Goal: Task Accomplishment & Management: Manage account settings

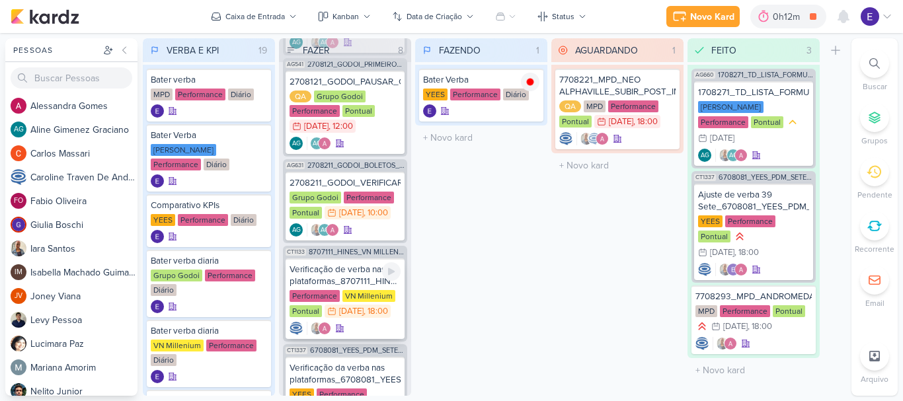
scroll to position [514, 0]
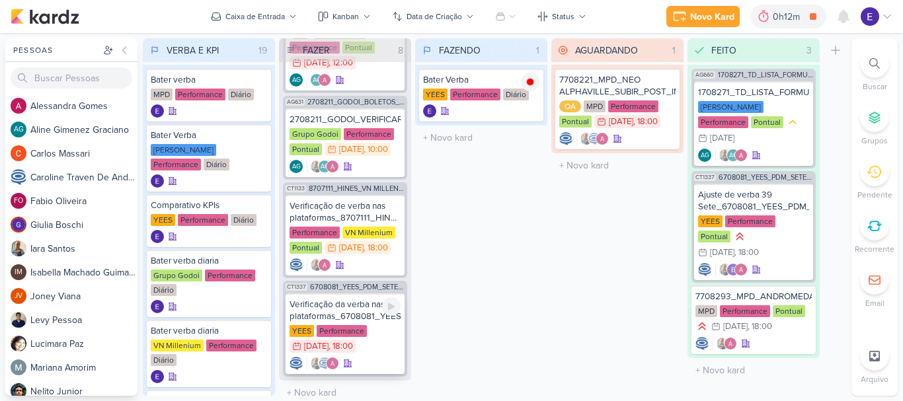
click at [372, 331] on div "YEES Performance 29/8 [DATE] 18:00" at bounding box center [345, 339] width 111 height 29
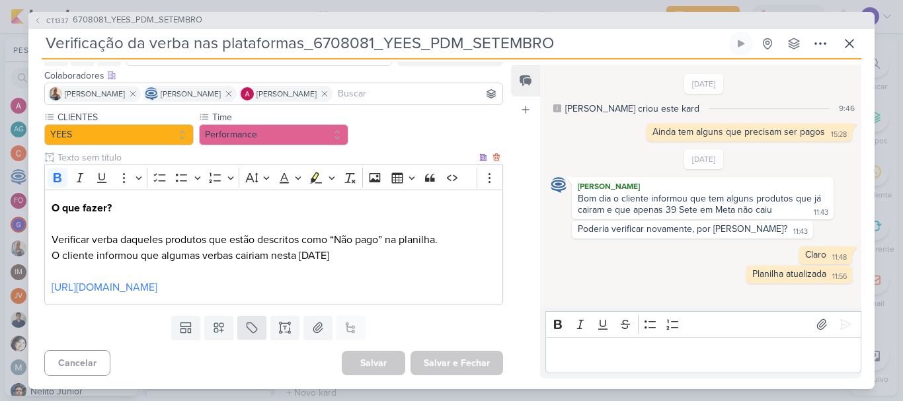
scroll to position [91, 0]
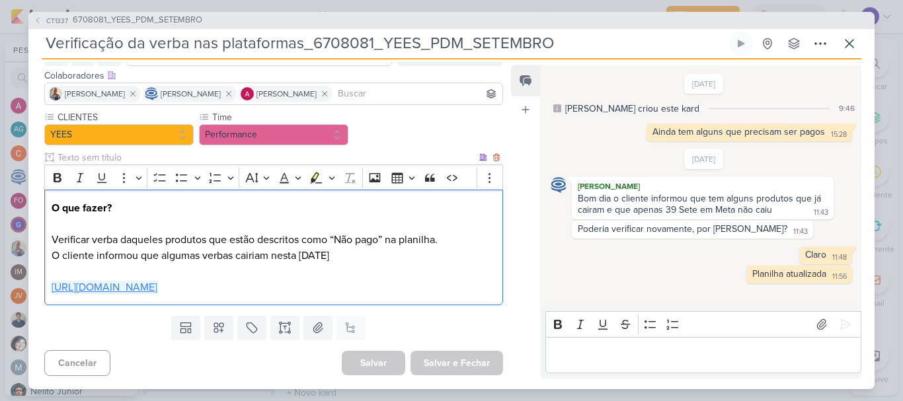
click at [157, 287] on link "[URL][DOMAIN_NAME]" at bounding box center [105, 287] width 106 height 13
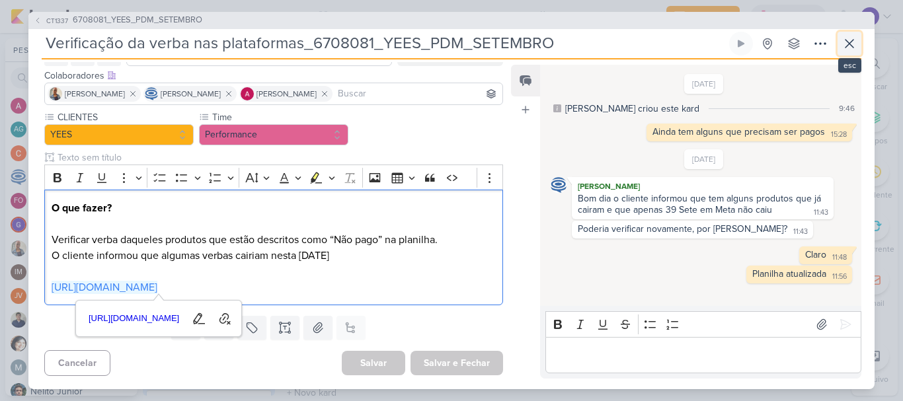
click at [841, 44] on button at bounding box center [850, 44] width 24 height 24
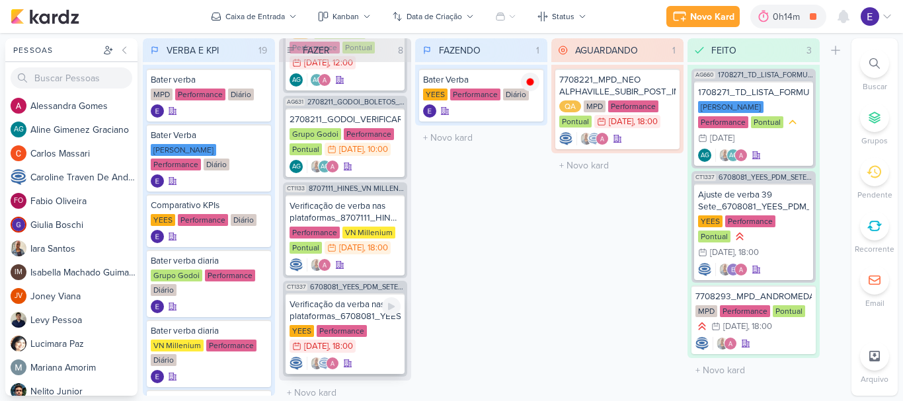
click at [356, 340] on div "29/8 [DATE] 18:00" at bounding box center [323, 346] width 66 height 13
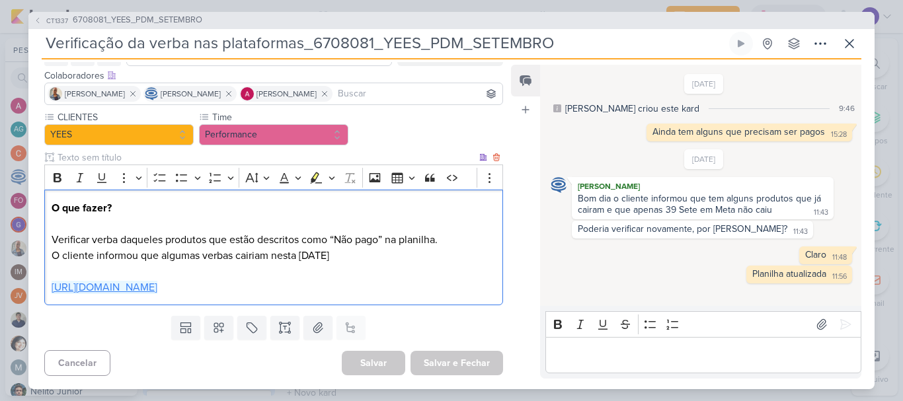
click at [157, 285] on link "[URL][DOMAIN_NAME]" at bounding box center [105, 287] width 106 height 13
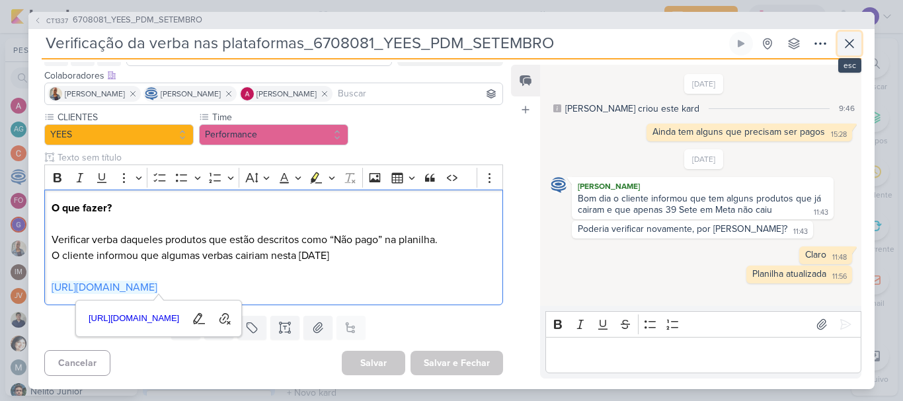
click at [850, 44] on icon at bounding box center [850, 44] width 16 height 16
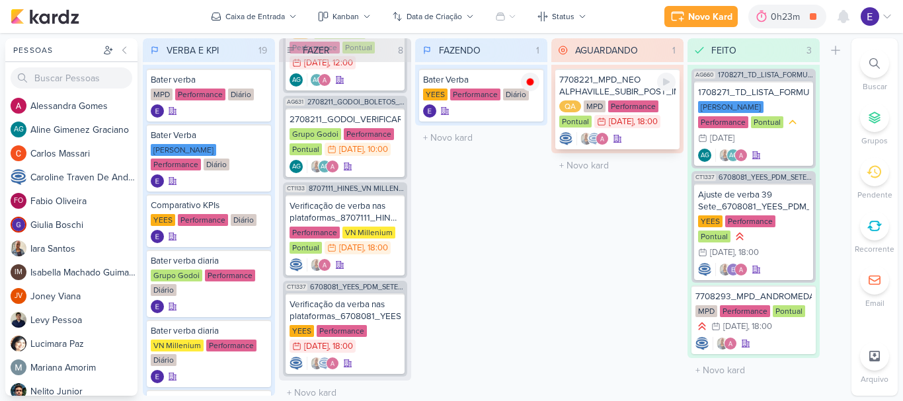
click at [613, 136] on icon at bounding box center [617, 138] width 9 height 9
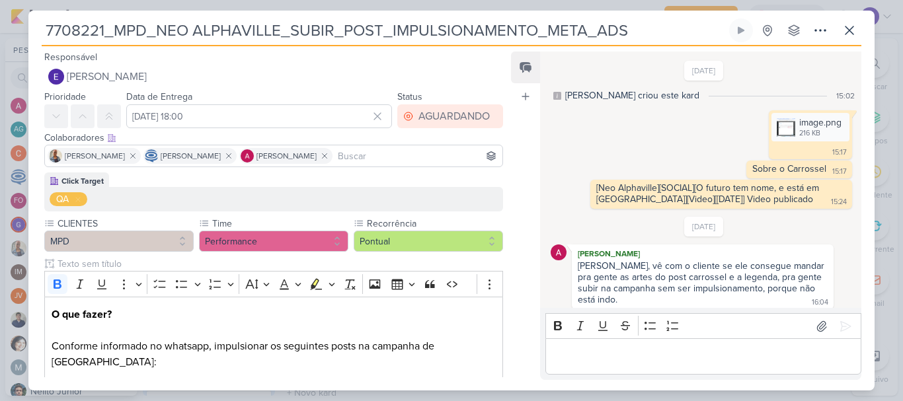
scroll to position [125, 0]
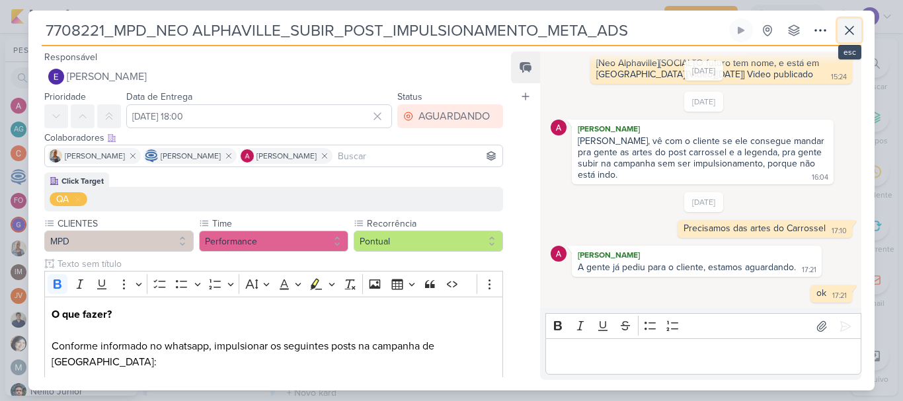
click at [852, 34] on icon at bounding box center [850, 30] width 8 height 8
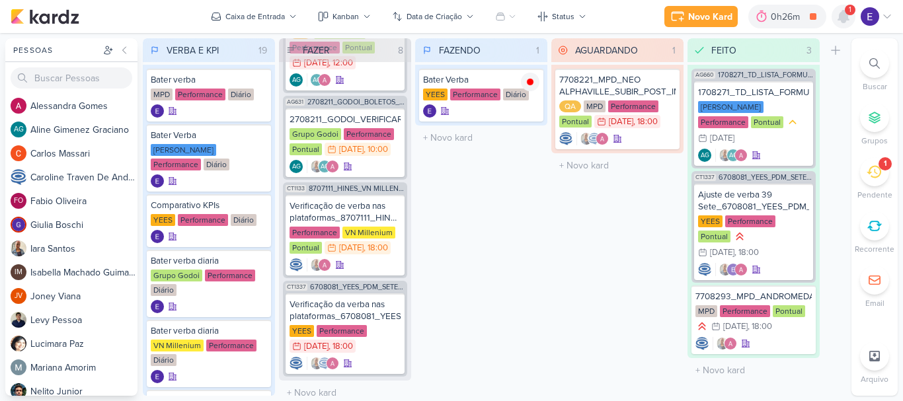
click at [846, 21] on icon at bounding box center [844, 17] width 16 height 16
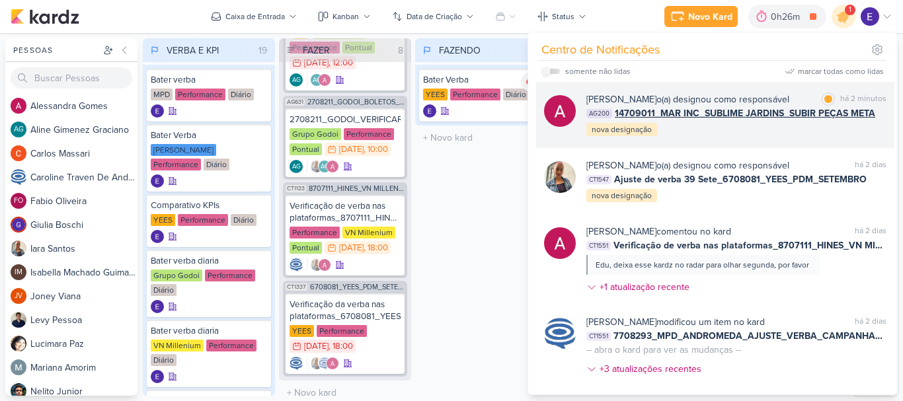
click at [839, 125] on div "[PERSON_NAME] o(a) designou como responsável marcar como lida há 2 minutos AG20…" at bounding box center [737, 115] width 300 height 45
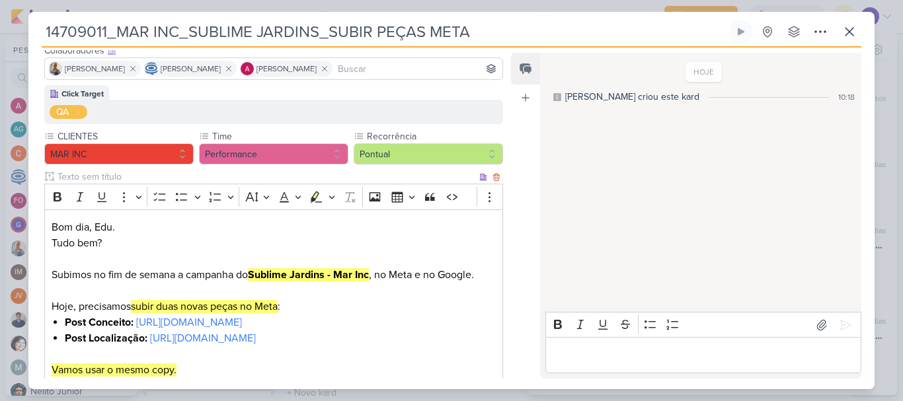
scroll to position [0, 0]
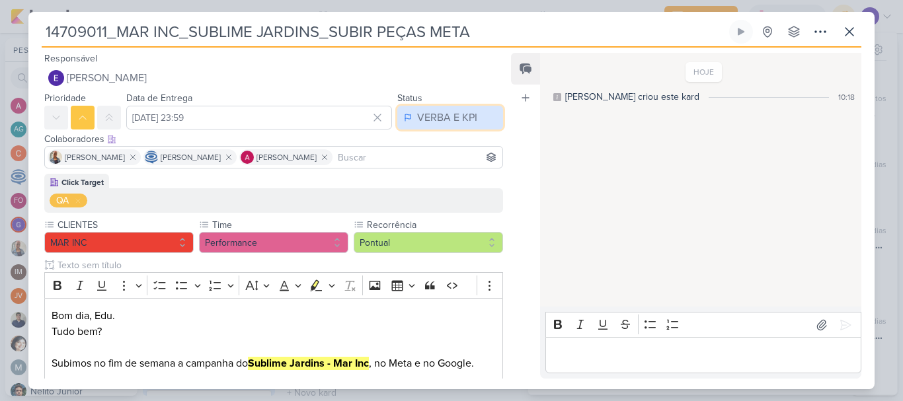
click at [446, 118] on div "VERBA E KPI" at bounding box center [447, 118] width 60 height 16
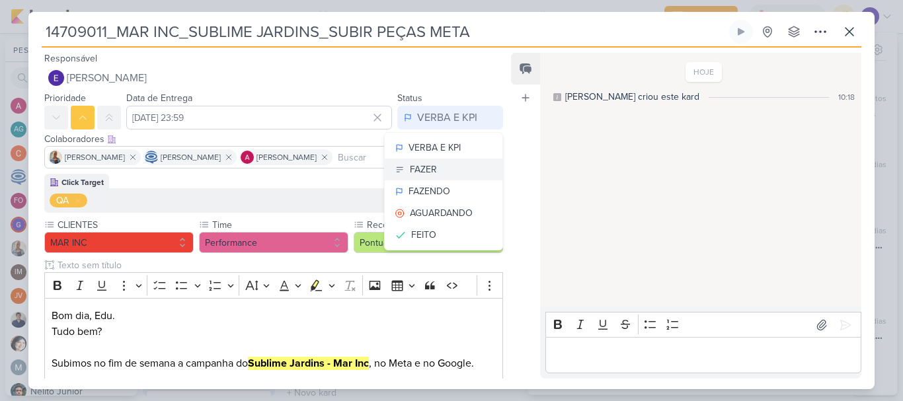
click at [440, 166] on button "FAZER" at bounding box center [444, 170] width 118 height 22
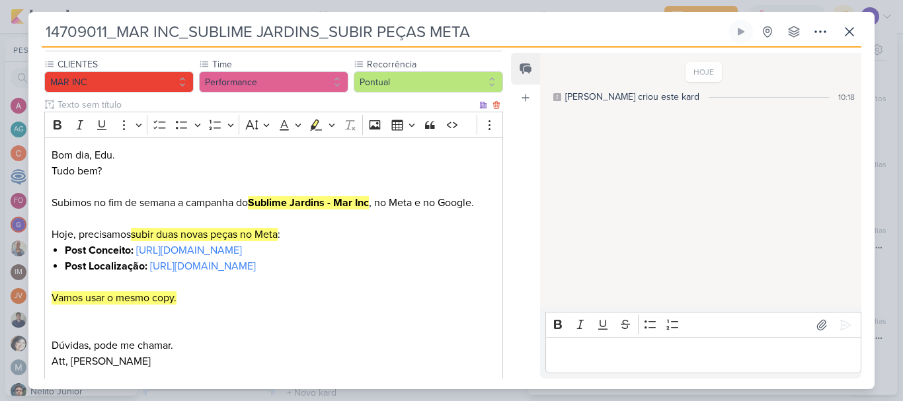
scroll to position [314, 0]
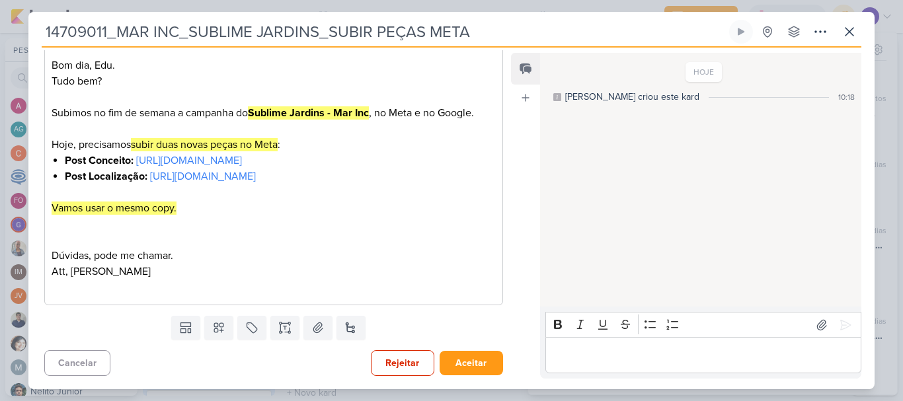
click at [487, 342] on div "Templates Campos Personalizados Marcadores Caixa De Texto Anexo [GEOGRAPHIC_DAT…" at bounding box center [268, 328] width 480 height 34
click at [487, 361] on button "Aceitar" at bounding box center [471, 363] width 63 height 24
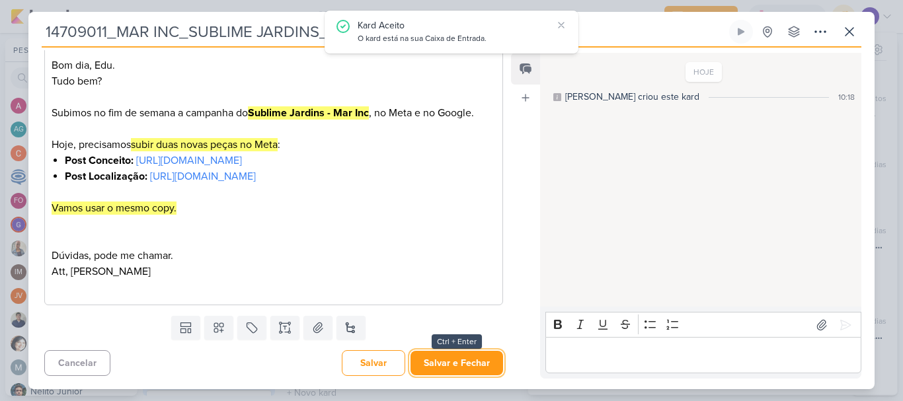
click at [487, 361] on button "Salvar e Fechar" at bounding box center [457, 363] width 93 height 24
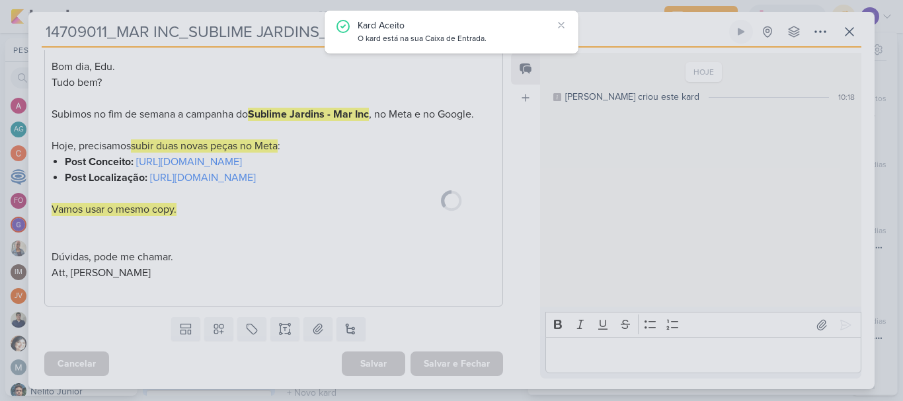
scroll to position [313, 0]
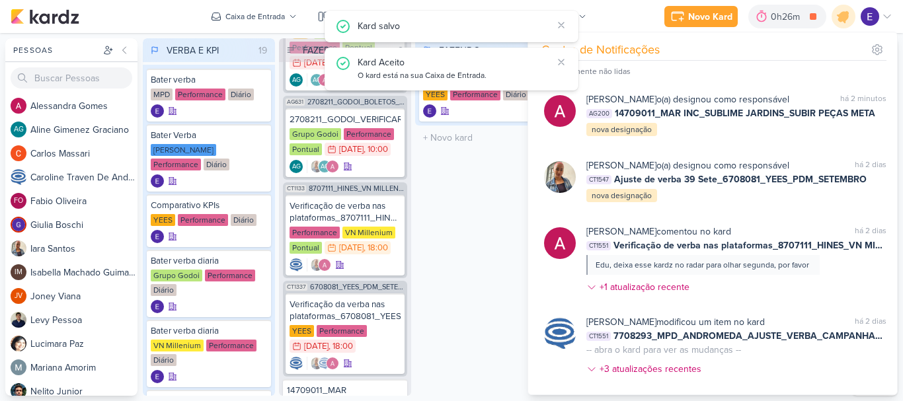
click at [477, 263] on div "FAZENDO 1 Mover Para Esquerda Mover Para Direita [GEOGRAPHIC_DATA] Bater Verba …" at bounding box center [481, 217] width 132 height 358
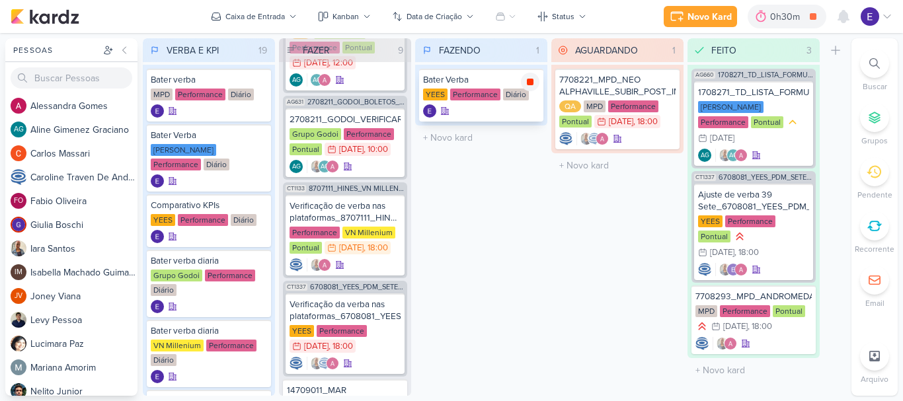
click at [531, 81] on icon at bounding box center [530, 82] width 7 height 7
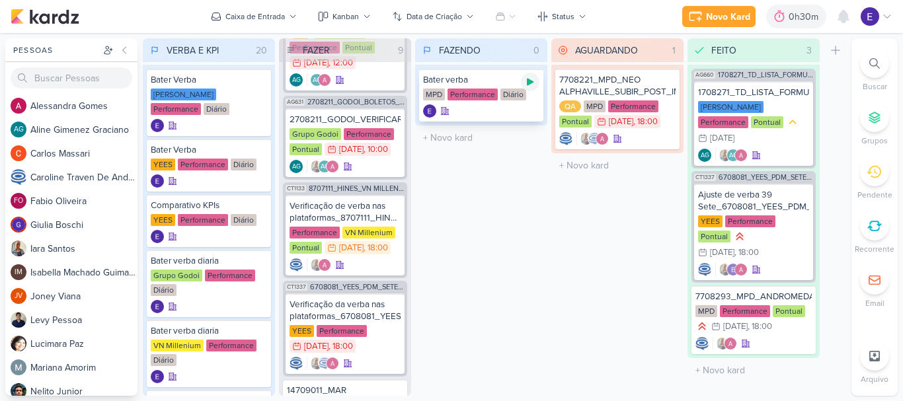
click at [525, 84] on icon at bounding box center [530, 82] width 11 height 11
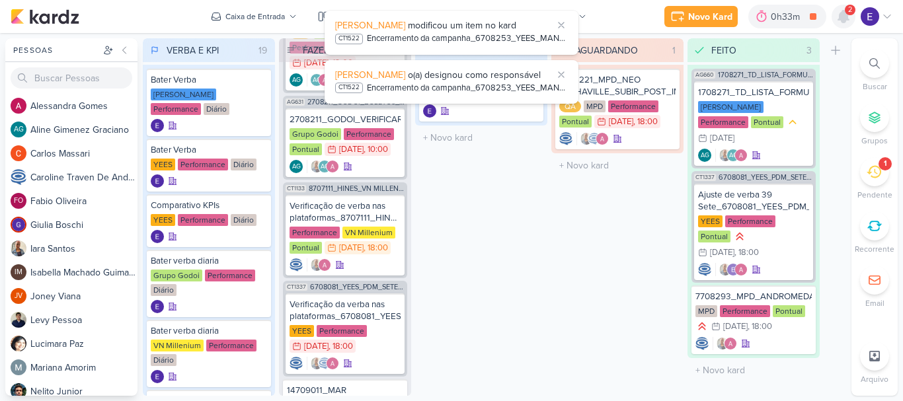
click at [845, 14] on icon at bounding box center [844, 17] width 11 height 12
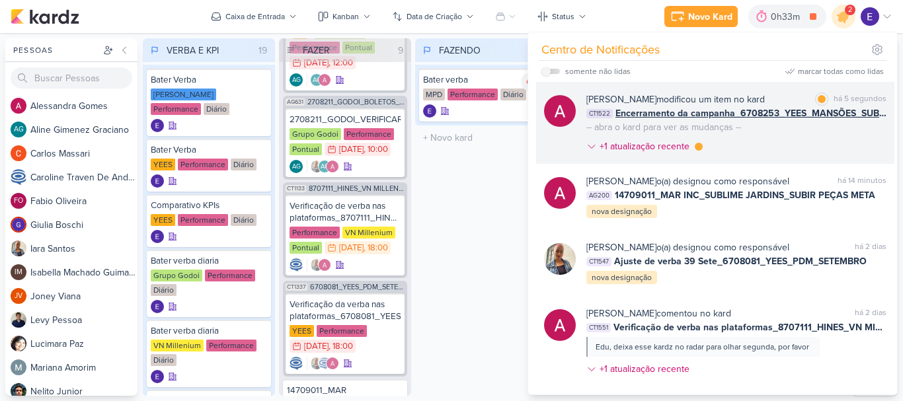
click at [872, 132] on div "[PERSON_NAME] modificou um item no kard marcar como lida há 5 segundos CT1522 E…" at bounding box center [737, 126] width 300 height 66
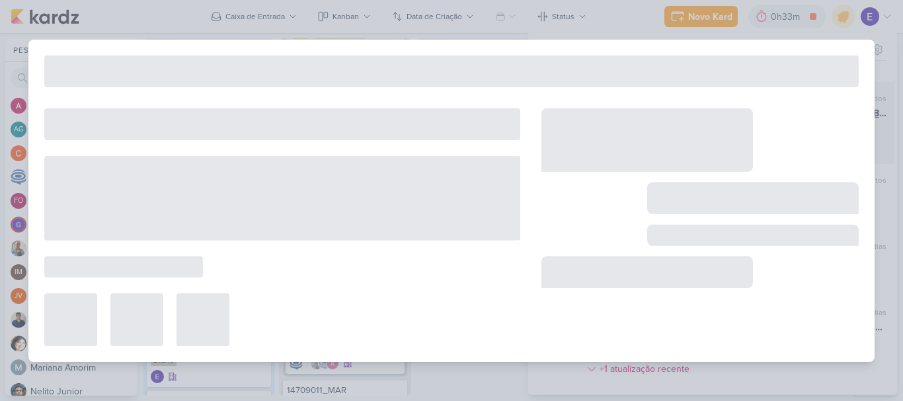
type input "Encerramento da campanha_6708253_YEES_MANSÕES_SUBIR_PEÇAS_CAMPANHA"
type input "[DATE] 18:00"
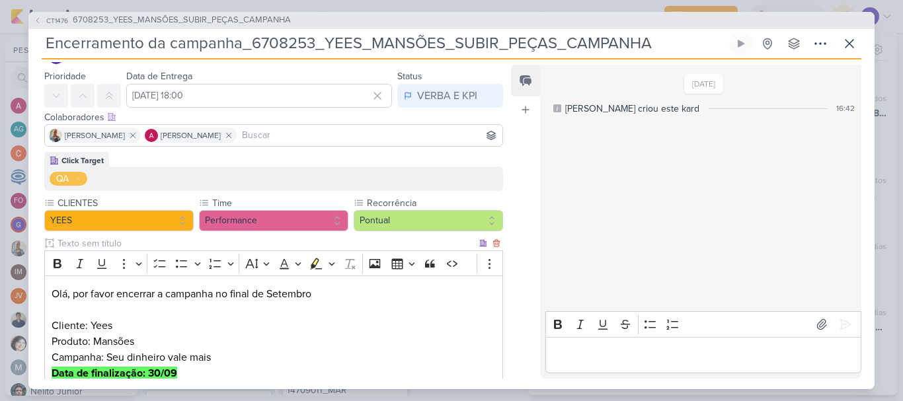
scroll to position [19, 0]
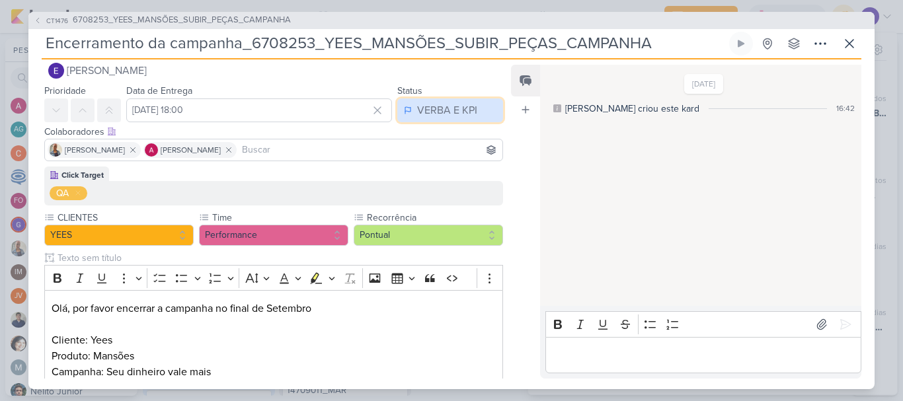
click at [464, 119] on button "VERBA E KPI" at bounding box center [450, 111] width 106 height 24
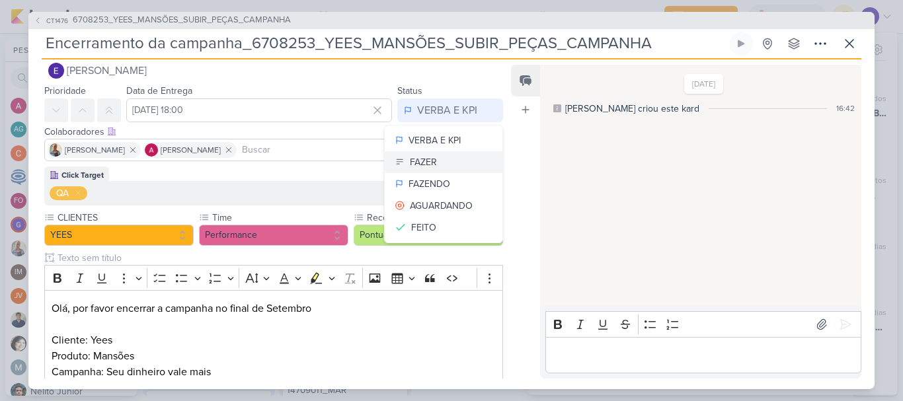
click at [456, 161] on button "FAZER" at bounding box center [444, 162] width 118 height 22
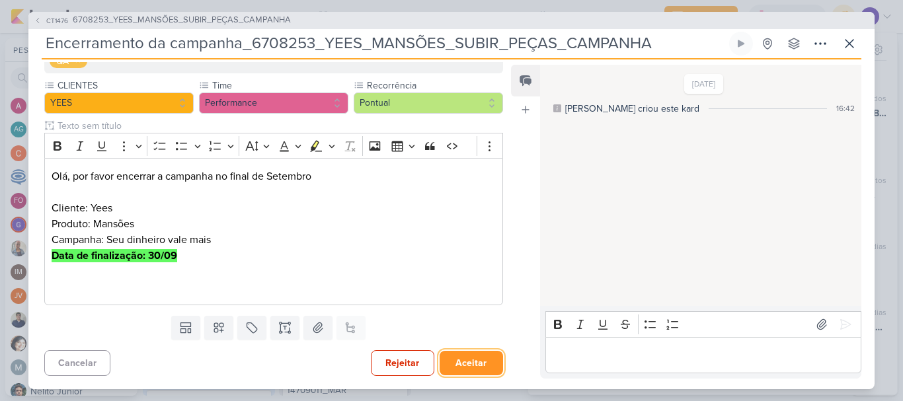
click at [477, 357] on button "Aceitar" at bounding box center [471, 363] width 63 height 24
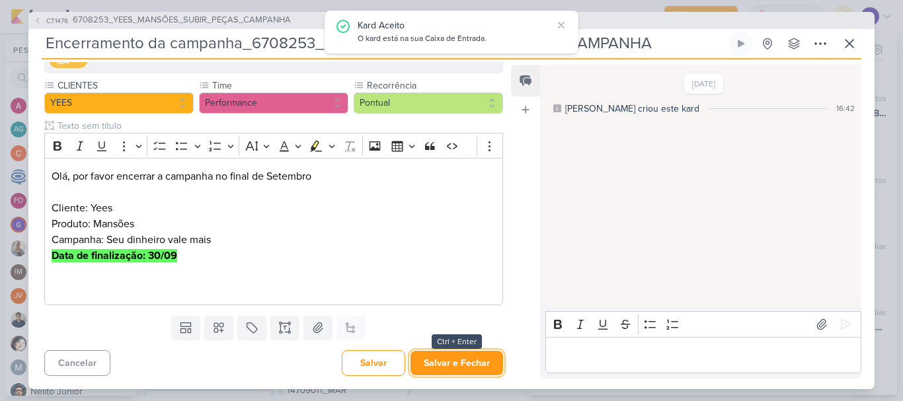
click at [477, 357] on button "Salvar e Fechar" at bounding box center [457, 363] width 93 height 24
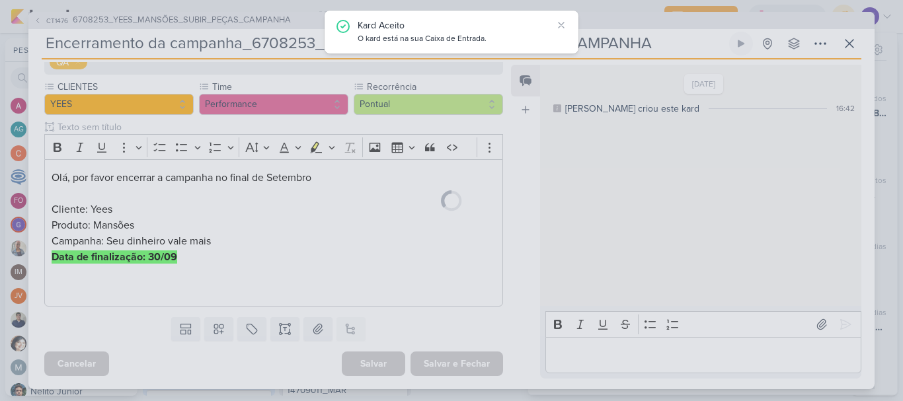
scroll to position [150, 0]
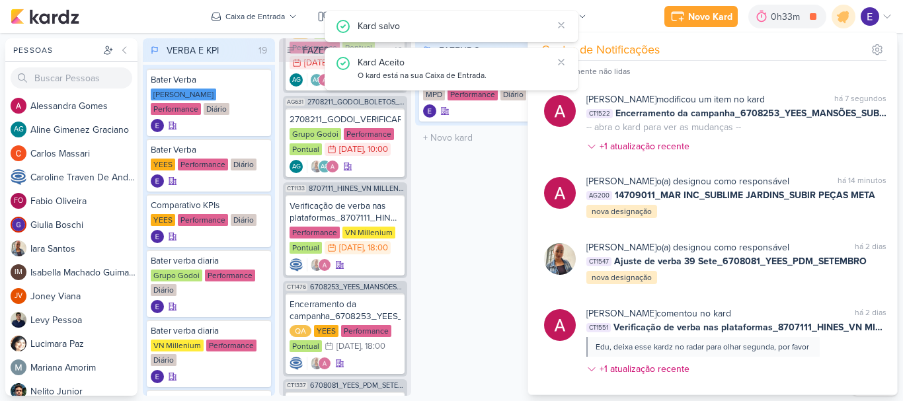
click at [493, 313] on div "FAZENDO 1 Mover Para Esquerda Mover Para Direita [GEOGRAPHIC_DATA] Bater verba …" at bounding box center [481, 217] width 132 height 358
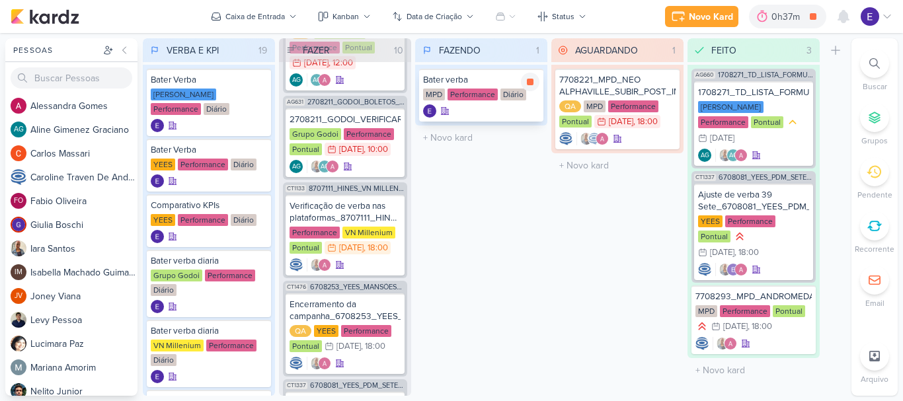
click at [532, 92] on div "MPD Performance Diário" at bounding box center [481, 95] width 116 height 13
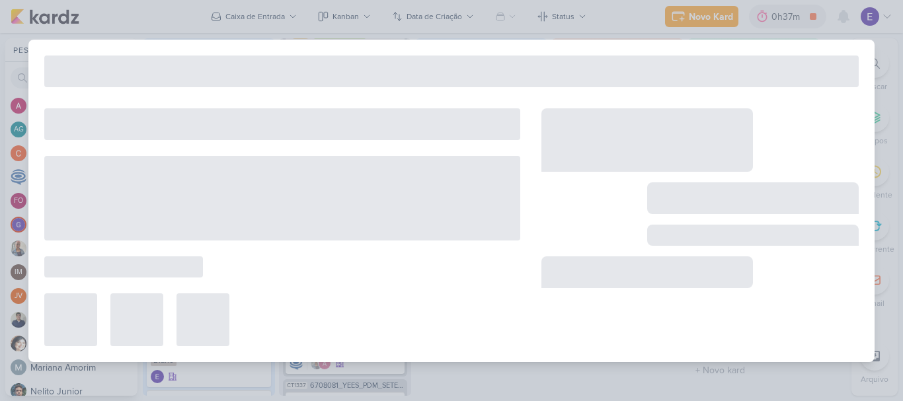
type input "Bater verba"
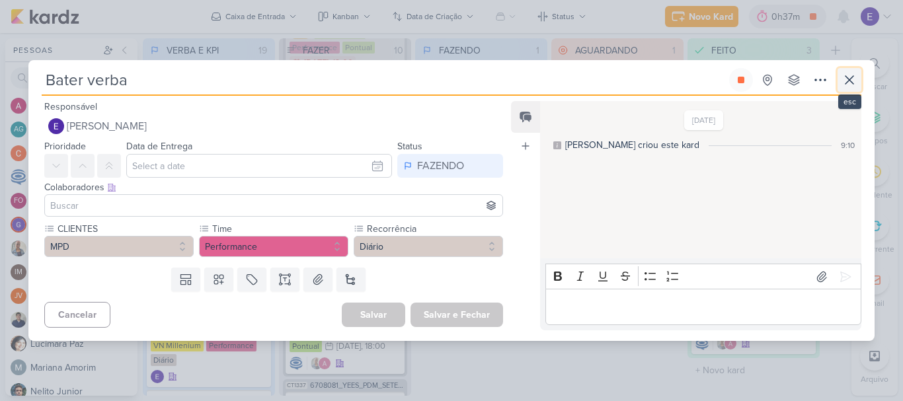
click at [853, 85] on icon at bounding box center [850, 80] width 16 height 16
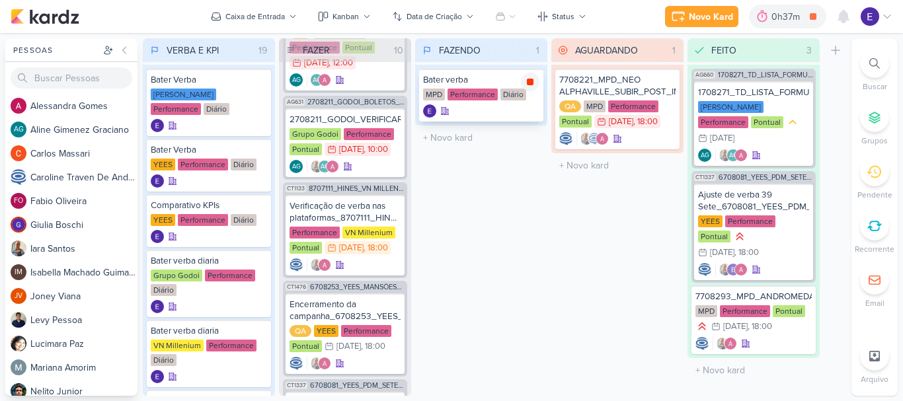
click at [536, 81] on div at bounding box center [530, 82] width 19 height 19
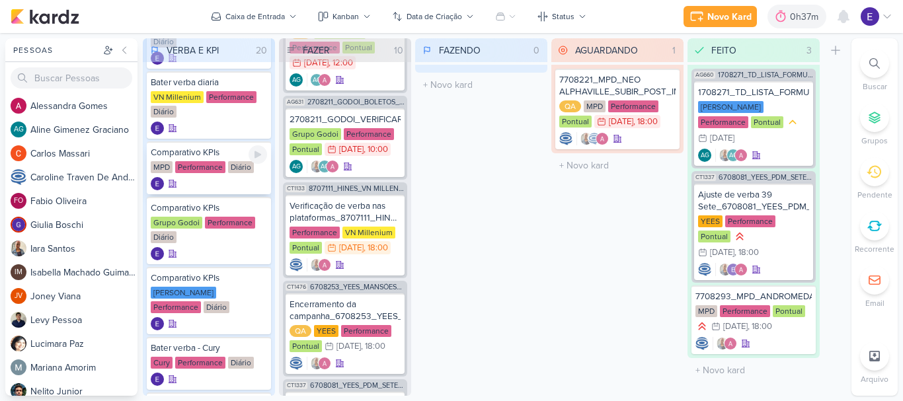
scroll to position [331, 0]
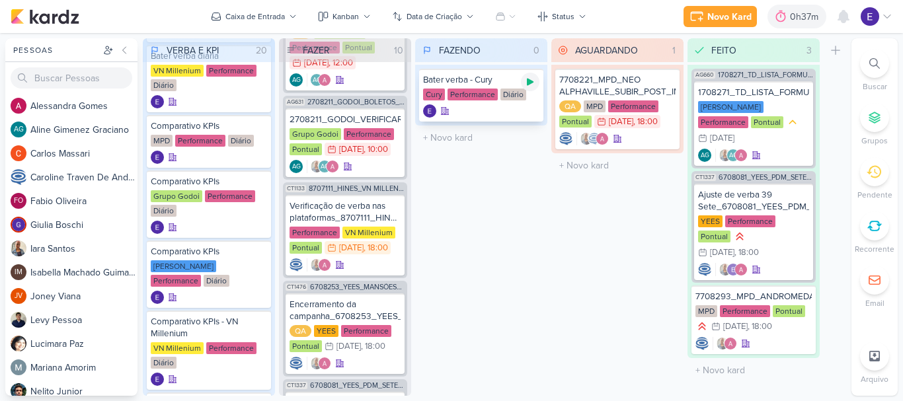
click at [530, 84] on icon at bounding box center [530, 82] width 7 height 7
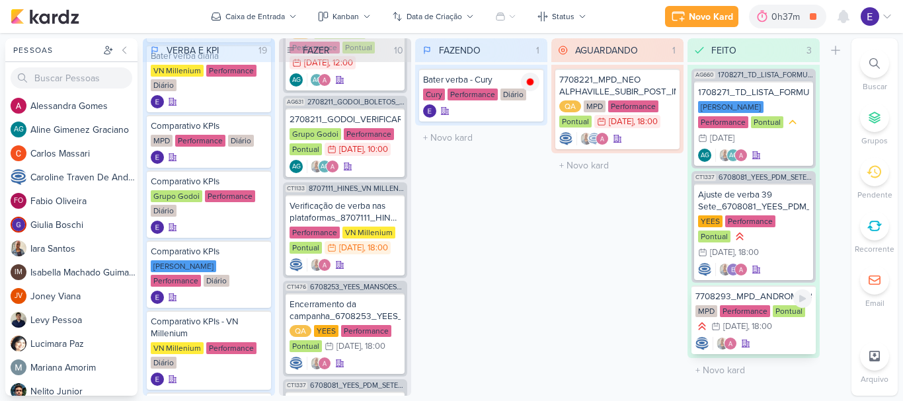
click at [791, 304] on div "7708293_MPD_ANDROMEDA_AJUSTE_VERBA_CAMPANHA_ANDROMEDA_FESTIVAL MPD Performance …" at bounding box center [754, 320] width 124 height 69
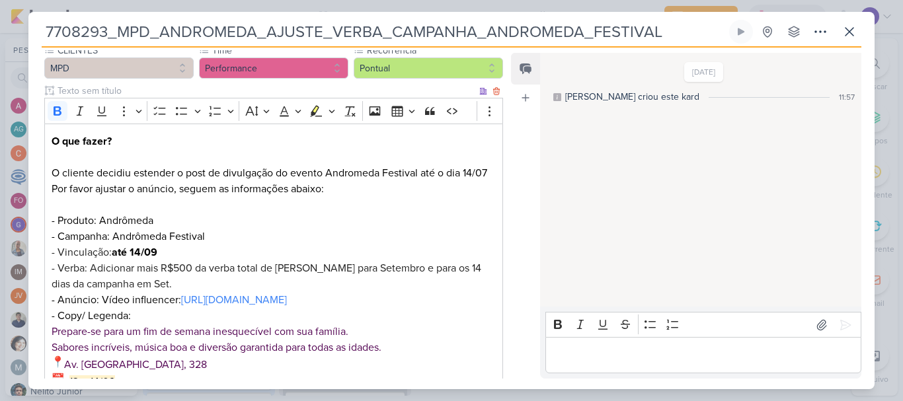
scroll to position [132, 0]
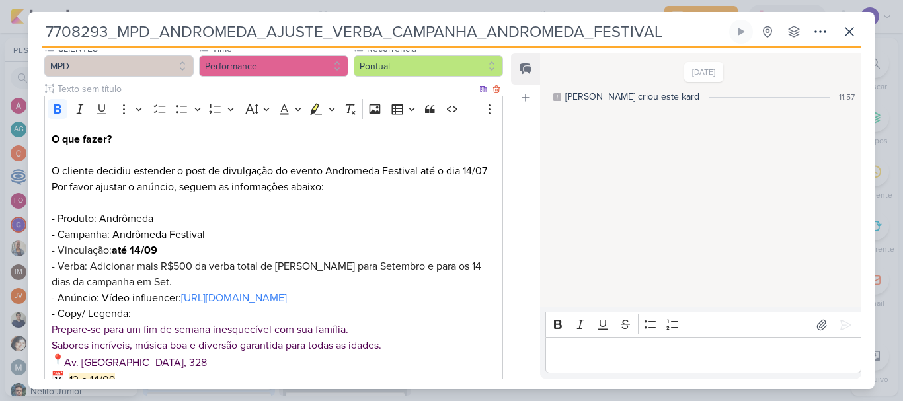
click at [483, 171] on p "O que fazer? O cliente decidiu estender o post de divulgação do evento Andromed…" at bounding box center [274, 156] width 444 height 48
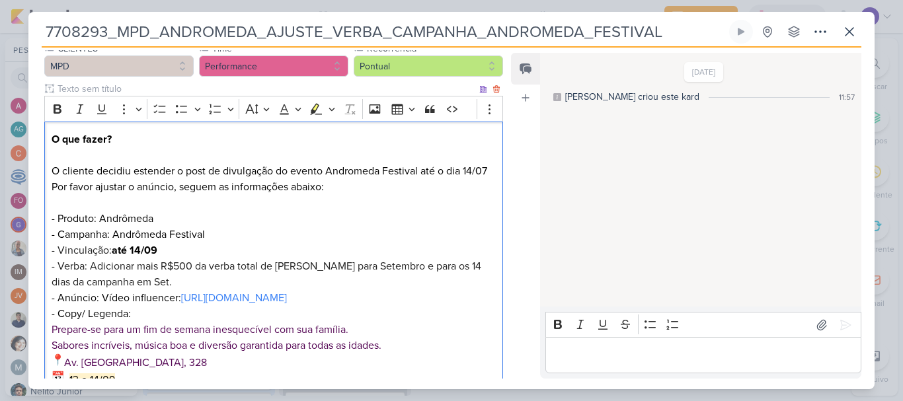
click at [488, 172] on p "O que fazer? O cliente decidiu estender o post de divulgação do evento Andromed…" at bounding box center [274, 156] width 444 height 48
click at [608, 204] on div "[DATE] [PERSON_NAME] criou este kard 11:57" at bounding box center [700, 180] width 320 height 253
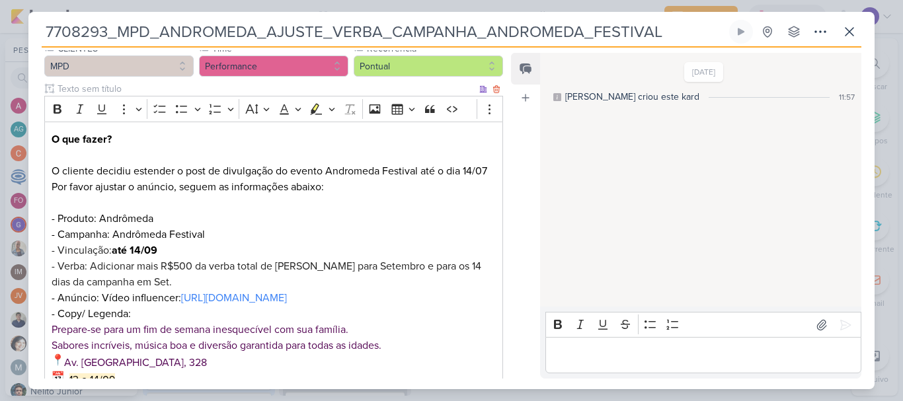
scroll to position [198, 0]
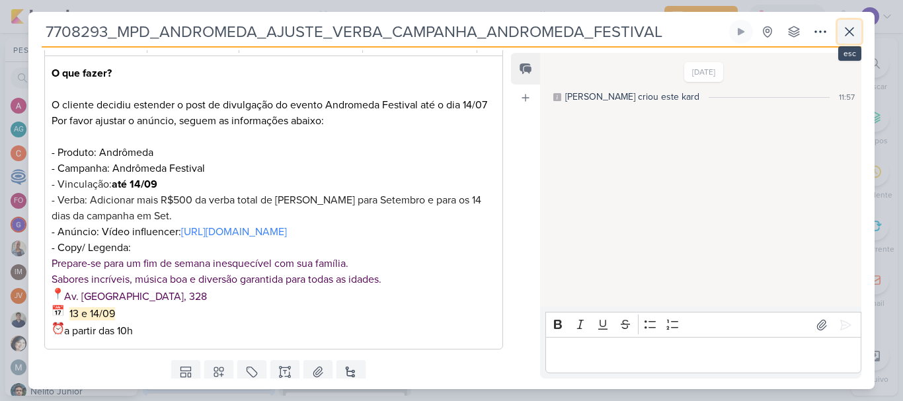
click at [852, 36] on icon at bounding box center [850, 32] width 16 height 16
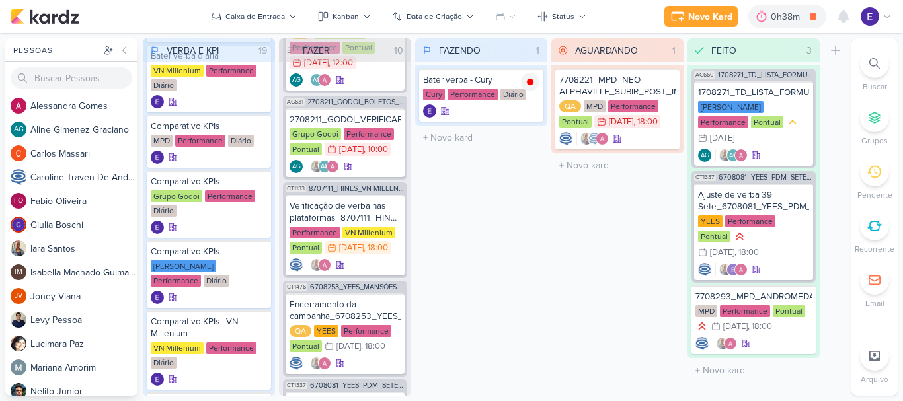
click at [536, 268] on div "FAZENDO 1 Mover Para Esquerda Mover Para Direita [GEOGRAPHIC_DATA] Bater verba …" at bounding box center [481, 217] width 132 height 358
click at [849, 9] on span "1" at bounding box center [850, 10] width 3 height 11
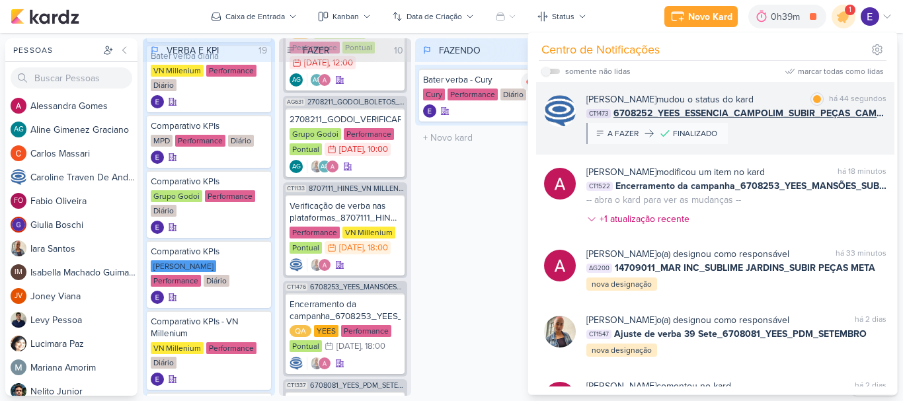
click at [829, 111] on span "6708252_YEES_ESSENCIA_CAMPOLIM_SUBIR_PEÇAS_CAMPANHA" at bounding box center [750, 113] width 273 height 14
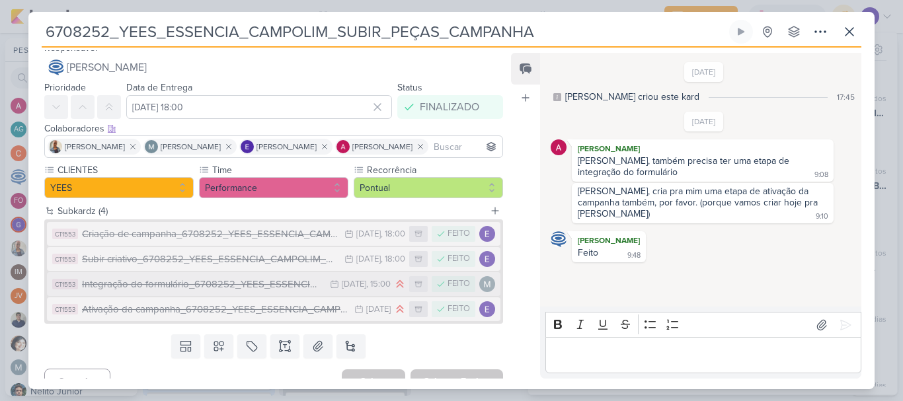
scroll to position [29, 0]
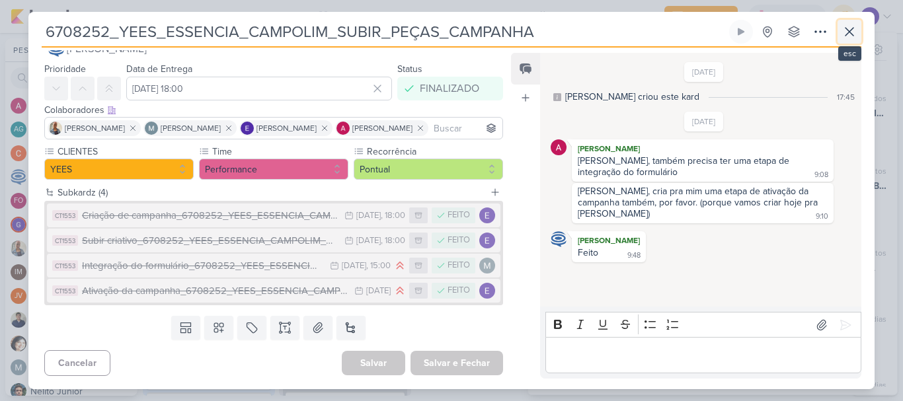
click at [857, 39] on icon at bounding box center [850, 32] width 16 height 16
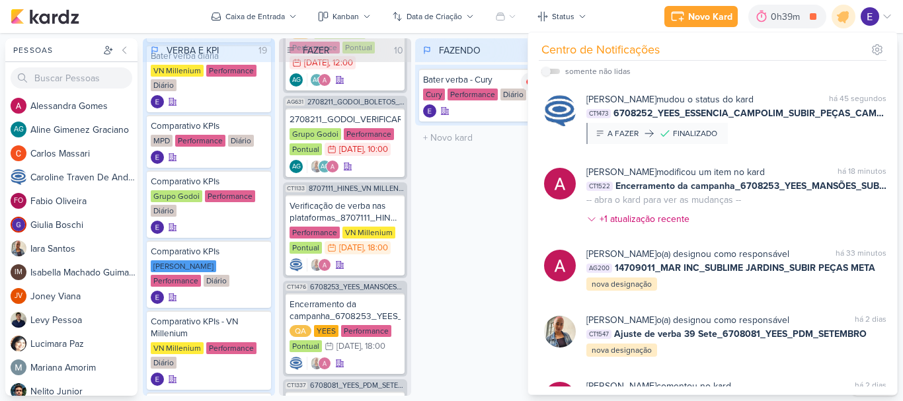
click at [478, 237] on div "FAZENDO 1 Mover Para Esquerda Mover Para Direita [GEOGRAPHIC_DATA] Bater verba …" at bounding box center [481, 217] width 132 height 358
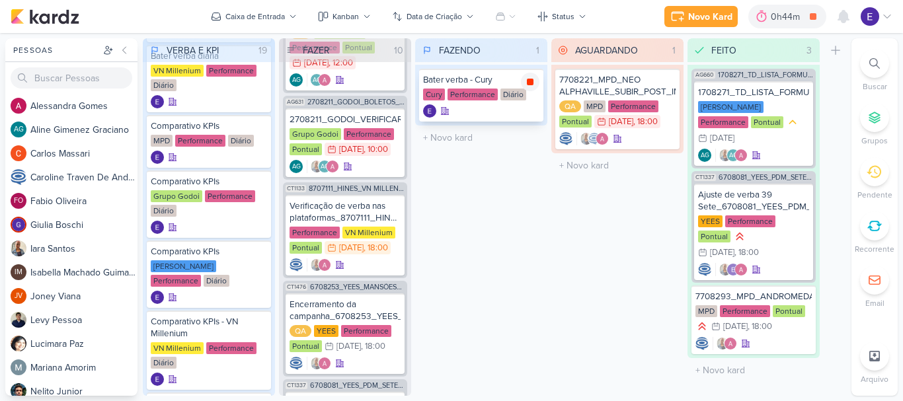
click at [526, 79] on icon at bounding box center [530, 82] width 11 height 11
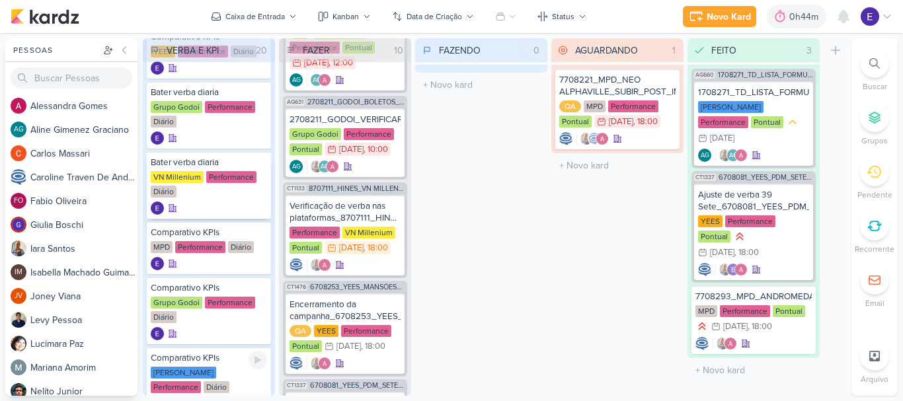
scroll to position [198, 0]
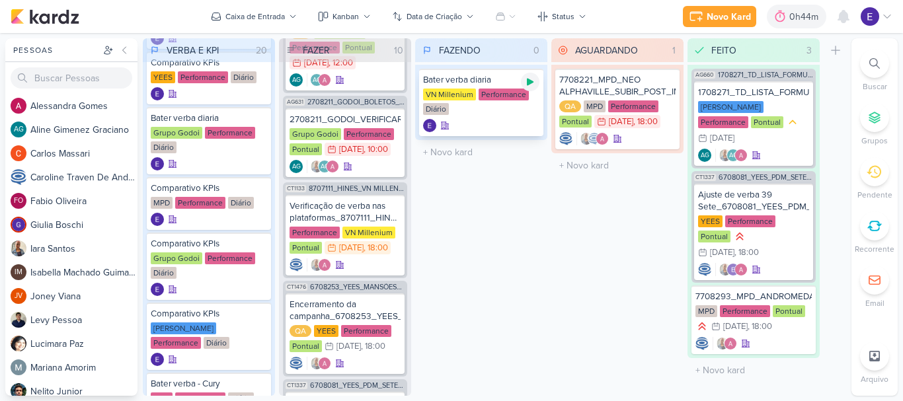
click at [531, 82] on icon at bounding box center [530, 82] width 7 height 7
click at [369, 243] on div "Verificação de verba nas plataformas_8707111_HINES_VN MILLENNIUM_PDM_AGOSTO_TRI…" at bounding box center [345, 235] width 119 height 81
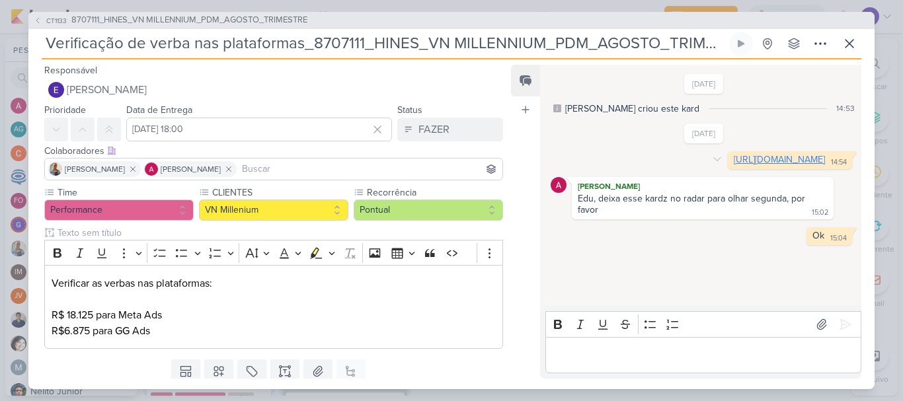
click at [734, 165] on link "[URL][DOMAIN_NAME]" at bounding box center [779, 159] width 91 height 11
click at [636, 363] on p "Editor editing area: main" at bounding box center [703, 355] width 302 height 16
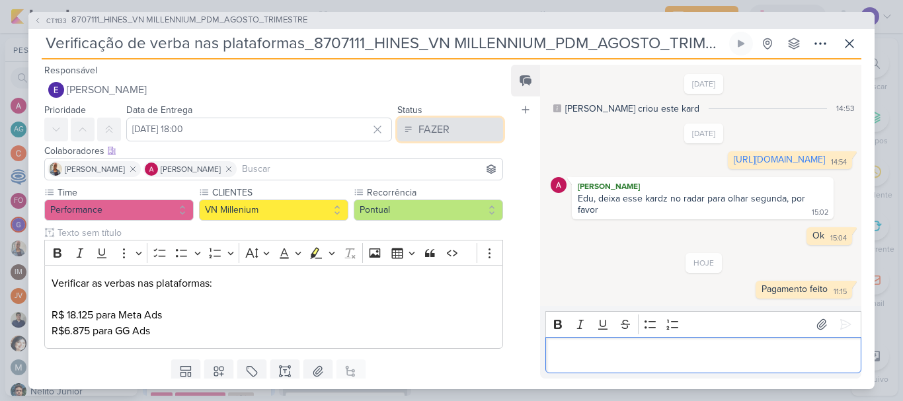
click at [449, 118] on button "FAZER" at bounding box center [450, 130] width 106 height 24
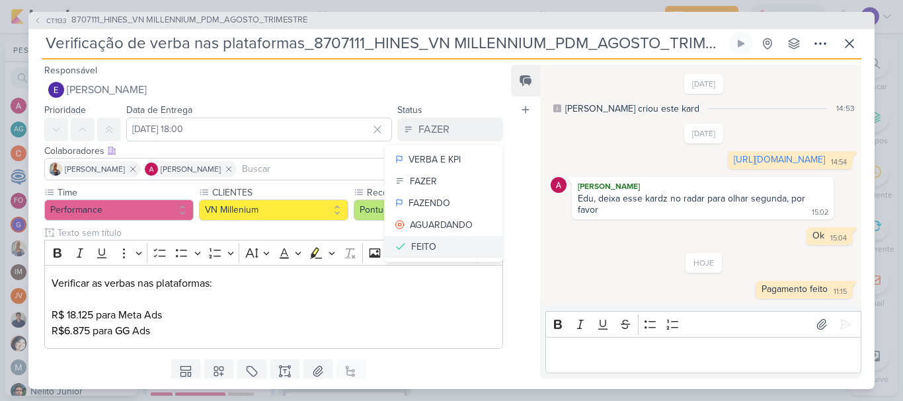
click at [441, 243] on button "FEITO" at bounding box center [444, 247] width 118 height 22
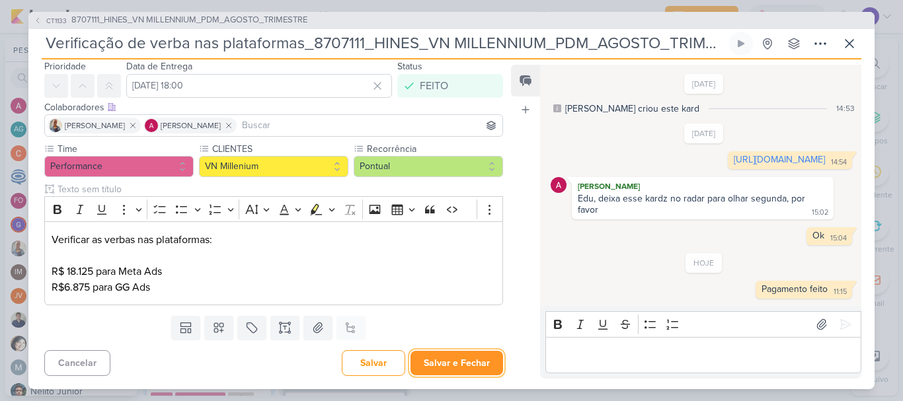
click at [468, 352] on button "Salvar e Fechar" at bounding box center [457, 363] width 93 height 24
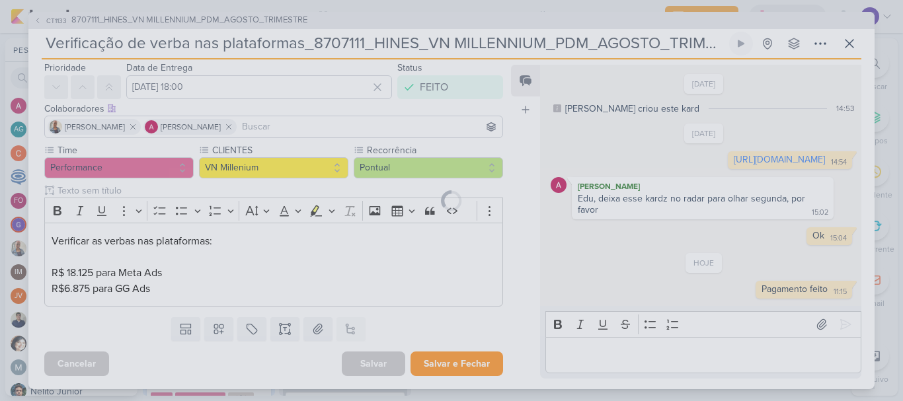
scroll to position [42, 0]
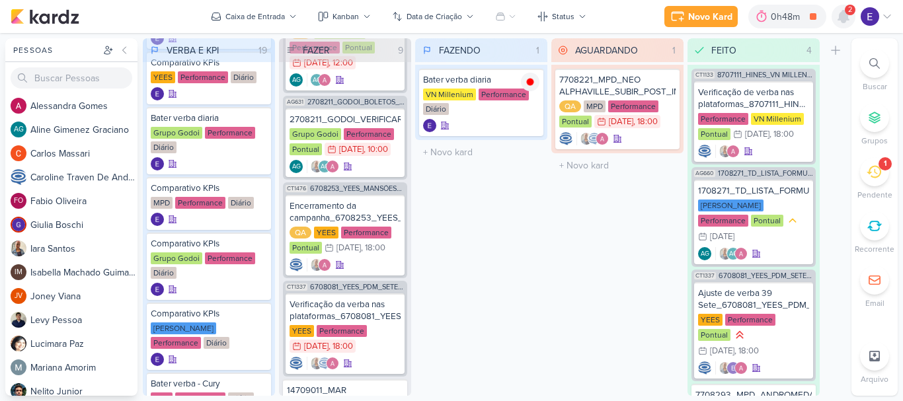
click at [840, 16] on icon at bounding box center [844, 17] width 11 height 12
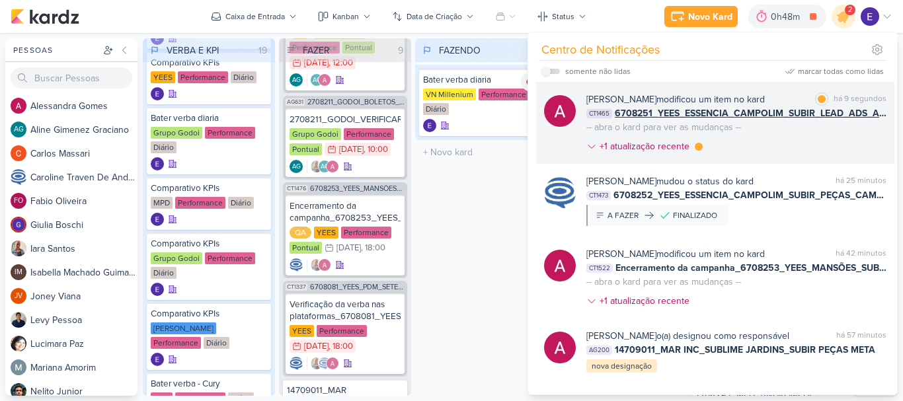
click at [845, 141] on div "[PERSON_NAME] modificou um item no kard marcar como lida há 9 segundos CT1465 6…" at bounding box center [737, 126] width 300 height 66
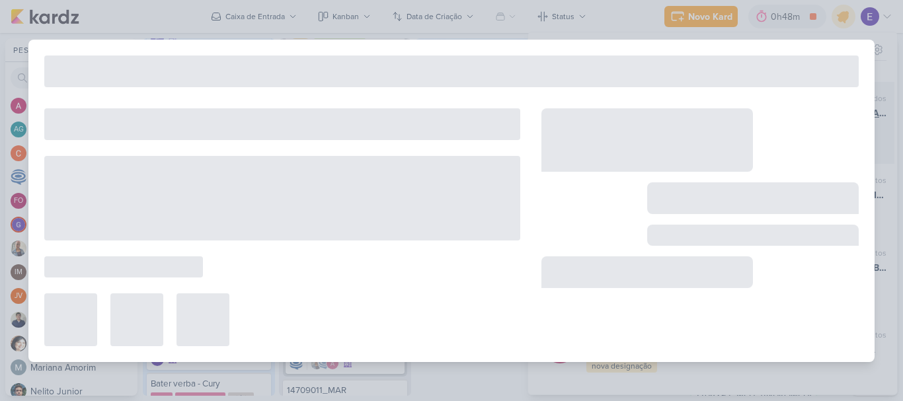
type input "6708251_YEES_ESSENCIA_CAMPOLIM_SUBIR_LEAD_ADS_ANIMADO"
type input "[DATE] 16:00"
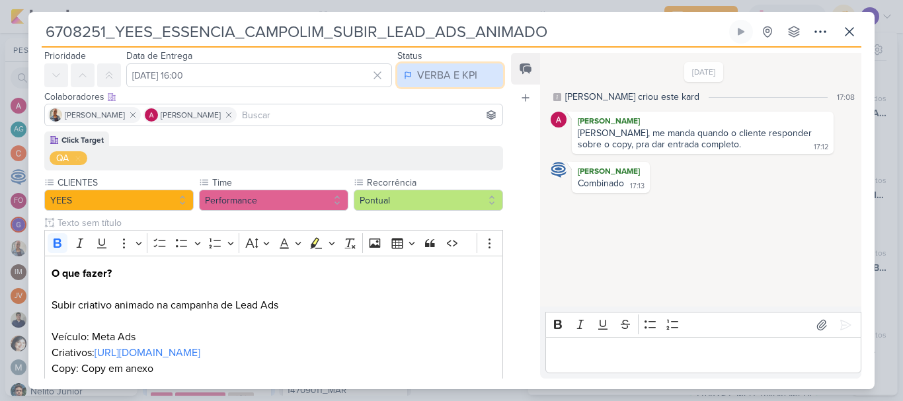
click at [448, 79] on div "VERBA E KPI" at bounding box center [447, 75] width 60 height 16
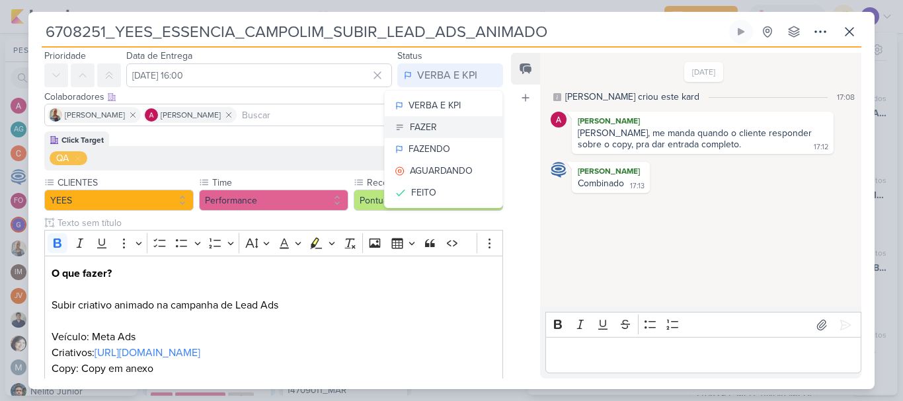
click at [438, 116] on button "FAZER" at bounding box center [444, 127] width 118 height 22
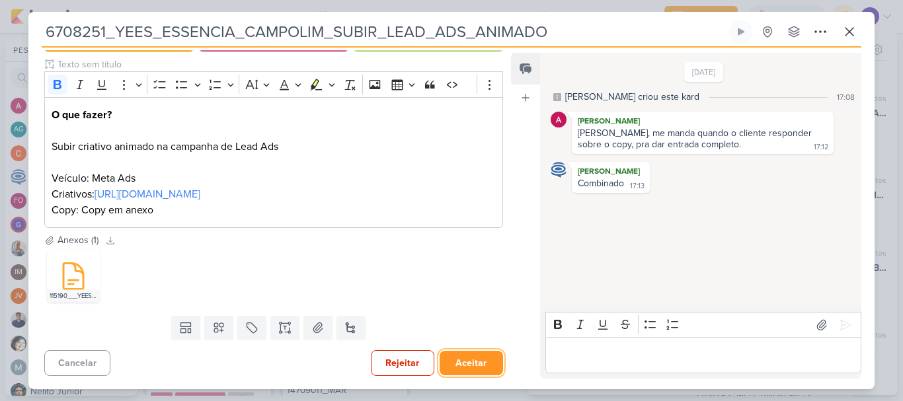
click at [452, 358] on button "Aceitar" at bounding box center [471, 363] width 63 height 24
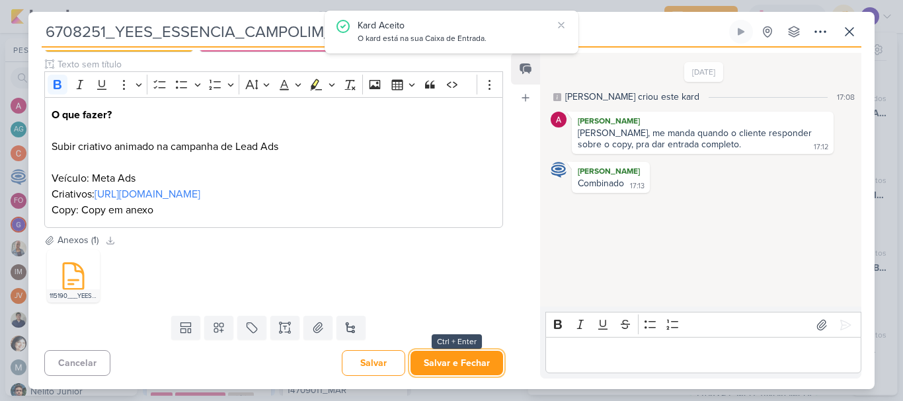
click at [452, 358] on button "Salvar e Fechar" at bounding box center [457, 363] width 93 height 24
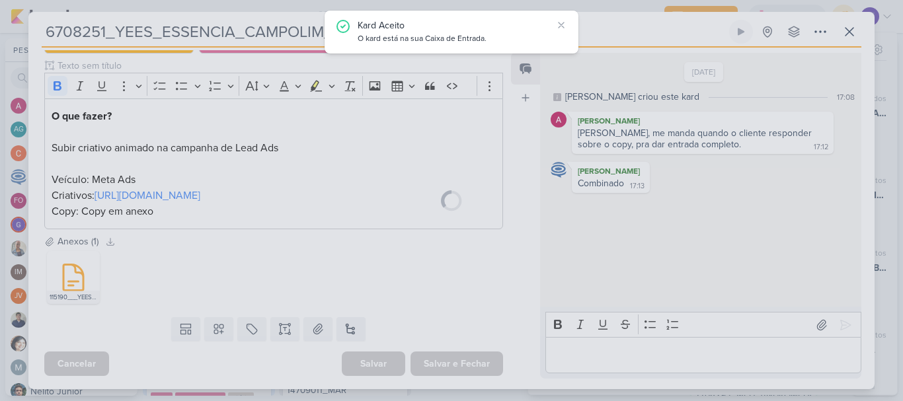
scroll to position [200, 0]
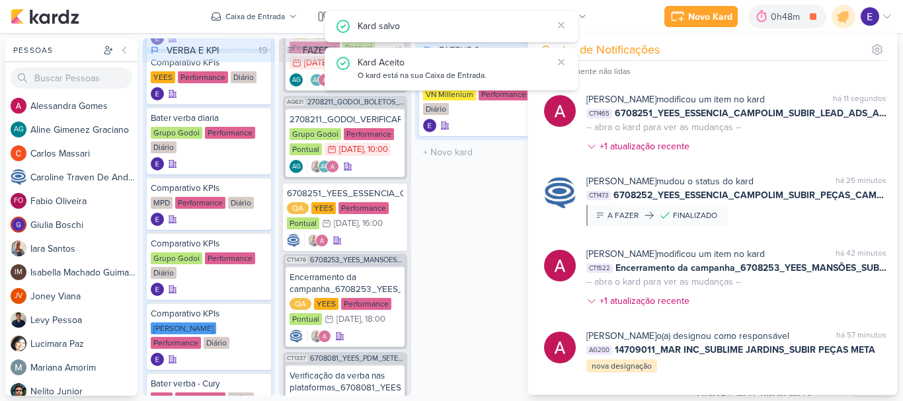
click at [424, 292] on div "FAZENDO 1 Mover Para Esquerda Mover Para Direita [GEOGRAPHIC_DATA] Bater verba …" at bounding box center [481, 217] width 132 height 358
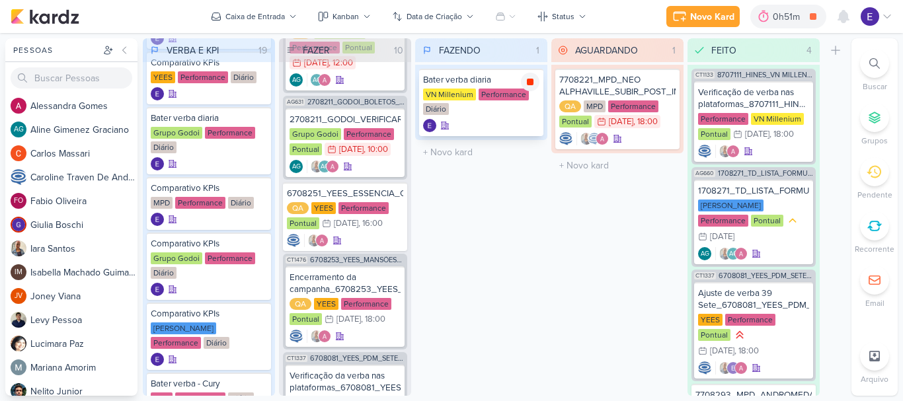
click at [528, 84] on icon at bounding box center [530, 82] width 7 height 7
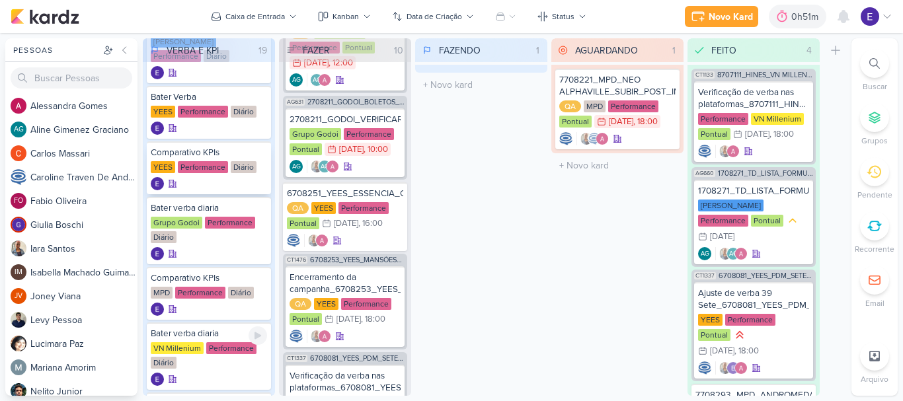
scroll to position [0, 0]
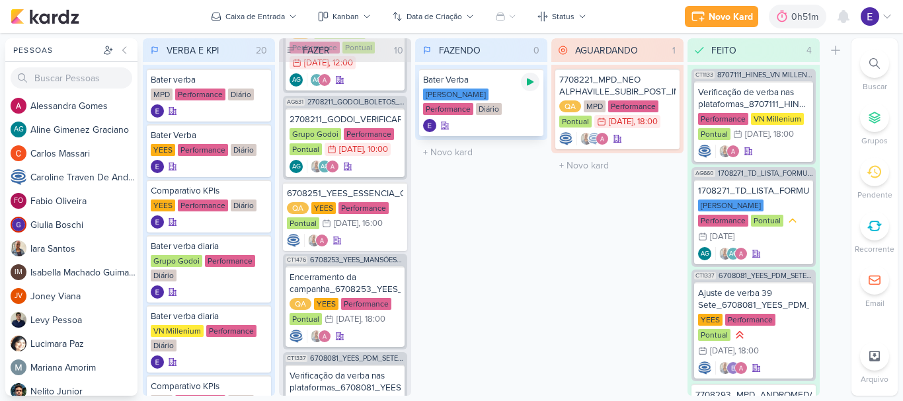
click at [522, 87] on div at bounding box center [530, 82] width 19 height 19
click at [529, 83] on icon at bounding box center [530, 82] width 7 height 7
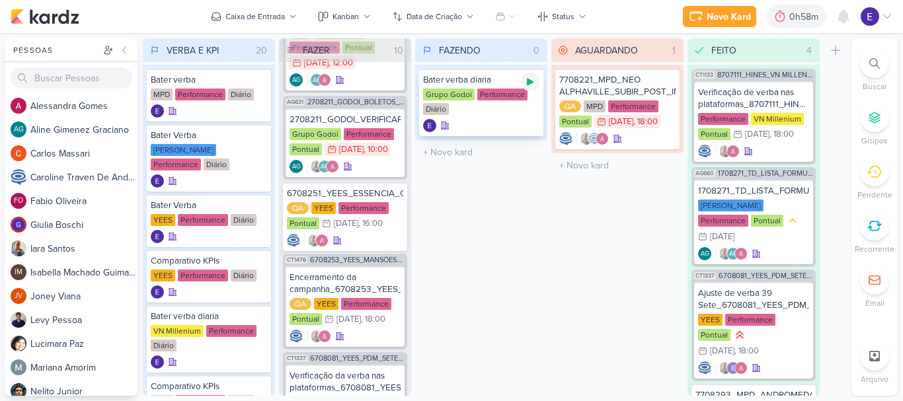
click at [532, 77] on icon at bounding box center [530, 82] width 11 height 11
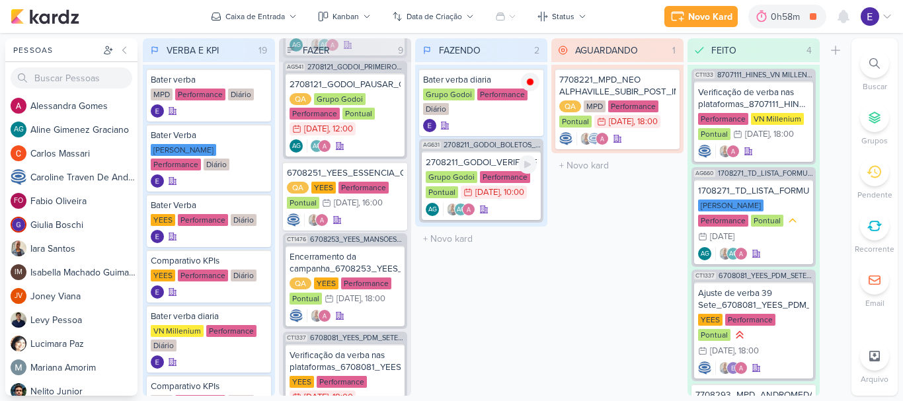
click at [518, 188] on div ", 10:00" at bounding box center [512, 192] width 24 height 9
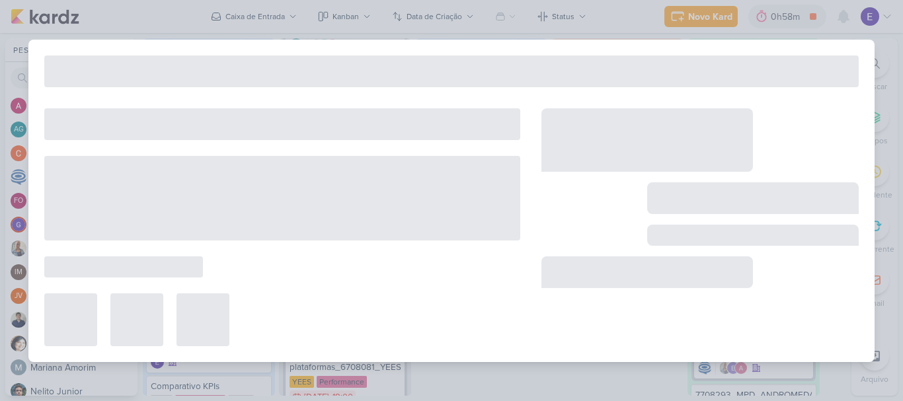
type input "2708211_GODOI_VERIFICAR_VERBA"
type input "[DATE] 10:00"
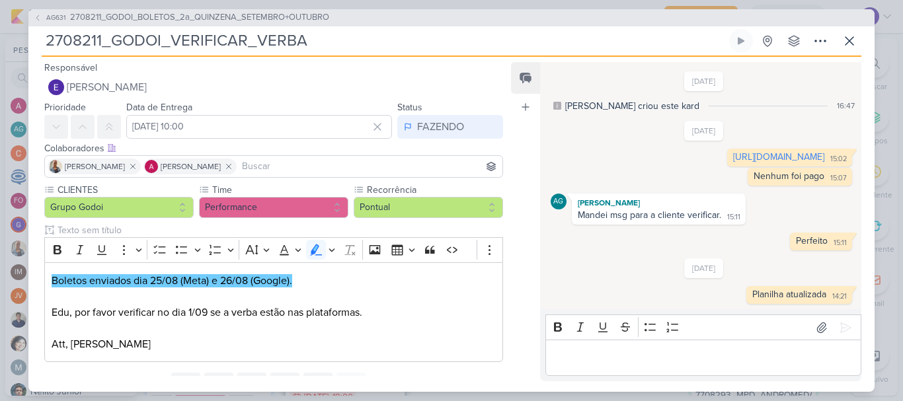
scroll to position [2, 0]
click at [733, 154] on link "[URL][DOMAIN_NAME]" at bounding box center [778, 156] width 91 height 11
click at [844, 42] on icon at bounding box center [850, 41] width 16 height 16
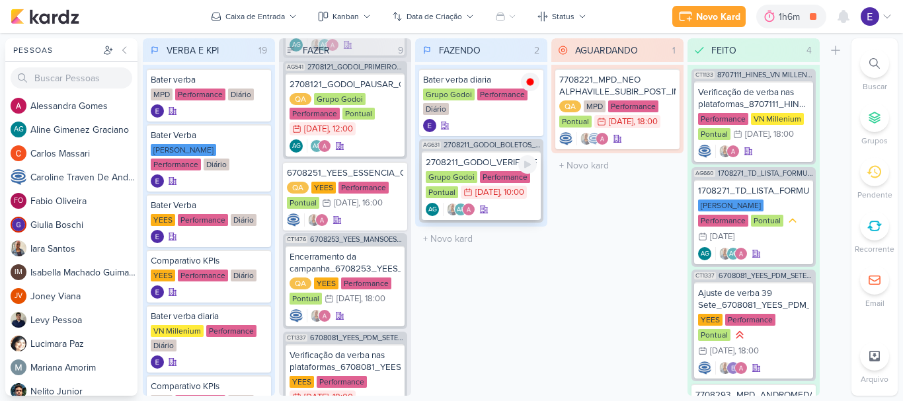
click at [498, 197] on div "[DATE]" at bounding box center [487, 192] width 24 height 9
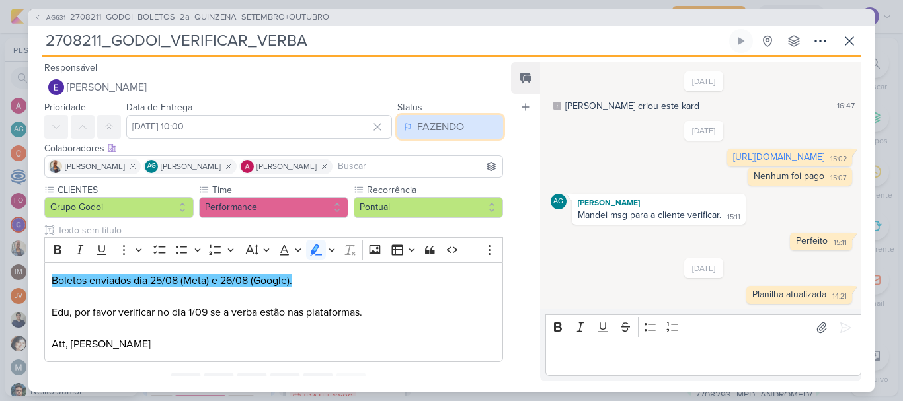
click at [477, 122] on button "FAZENDO" at bounding box center [450, 127] width 106 height 24
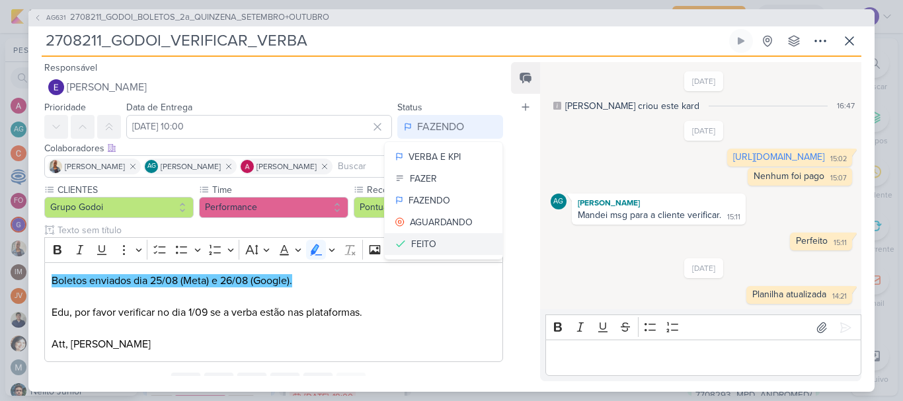
click at [454, 239] on button "FEITO" at bounding box center [444, 244] width 118 height 22
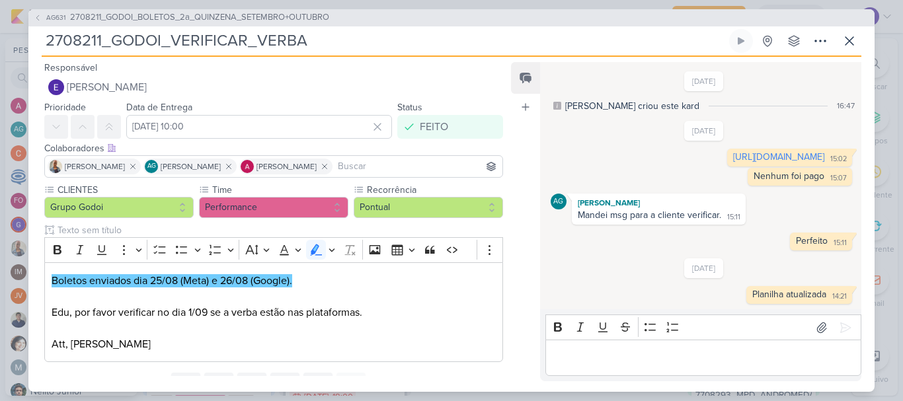
click at [629, 356] on p "Editor editing area: main" at bounding box center [703, 358] width 302 height 16
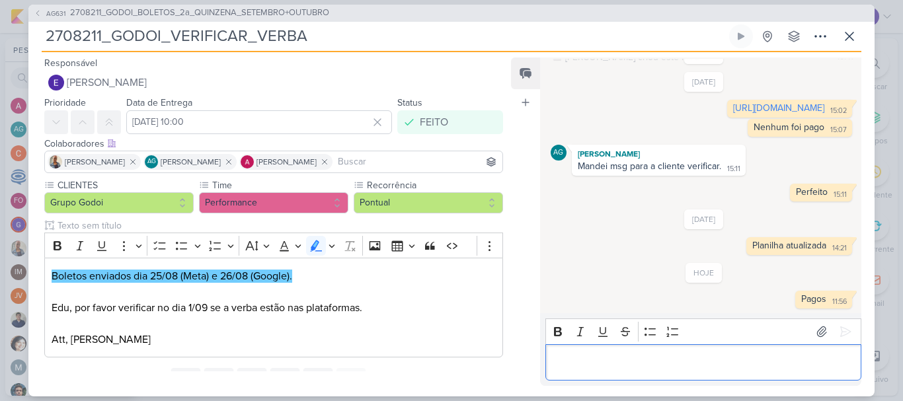
scroll to position [56, 0]
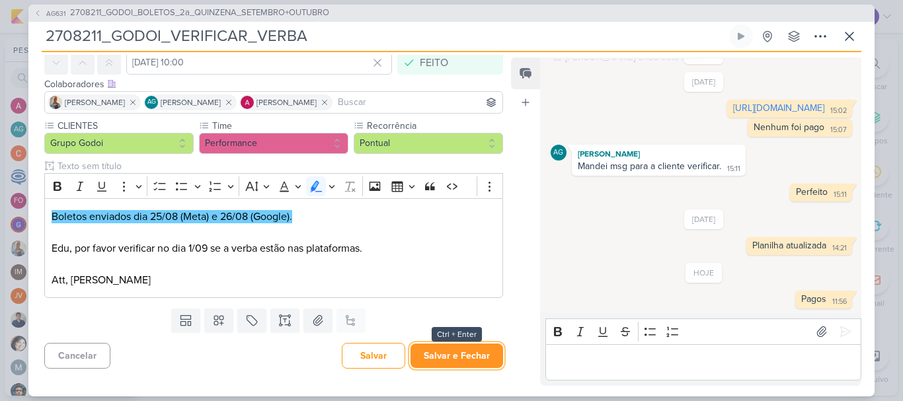
click at [478, 350] on button "Salvar e Fechar" at bounding box center [457, 356] width 93 height 24
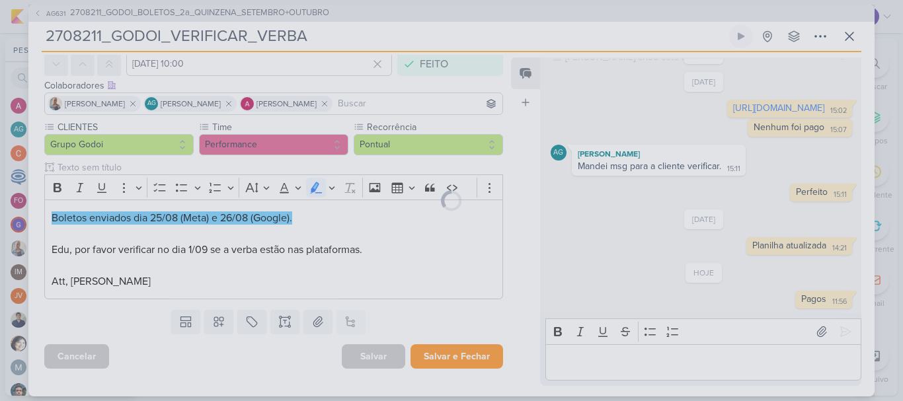
scroll to position [58, 0]
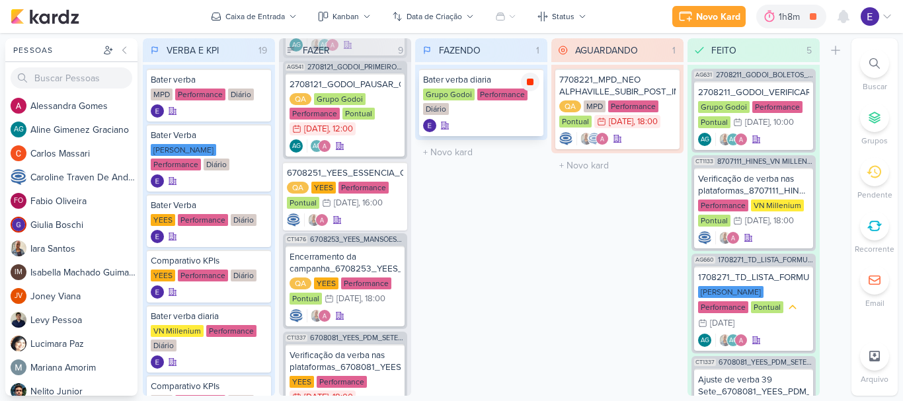
click at [530, 80] on icon at bounding box center [530, 82] width 7 height 7
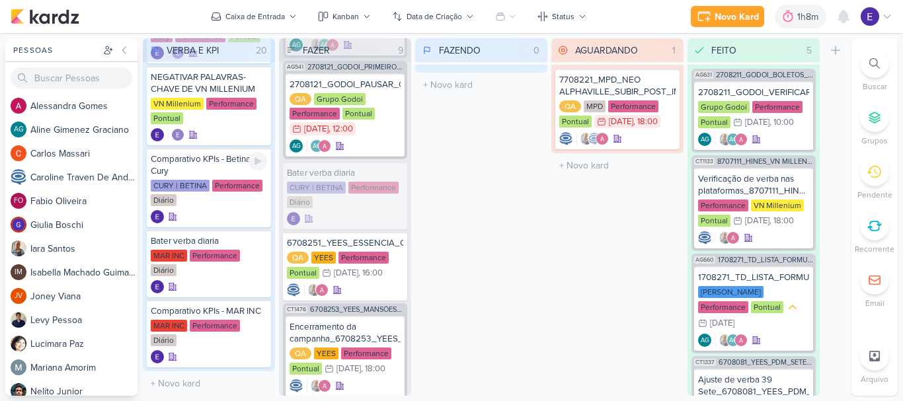
scroll to position [976, 0]
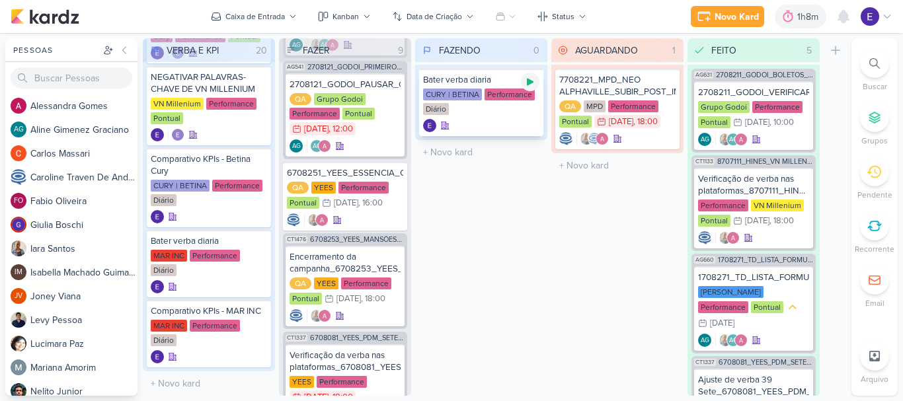
click at [536, 76] on div at bounding box center [530, 82] width 19 height 19
click at [520, 98] on div "Performance" at bounding box center [510, 95] width 50 height 12
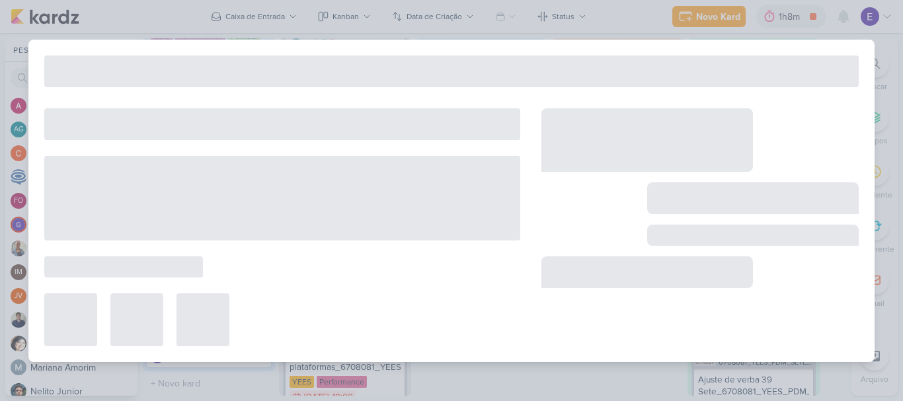
type input "Bater verba diaria"
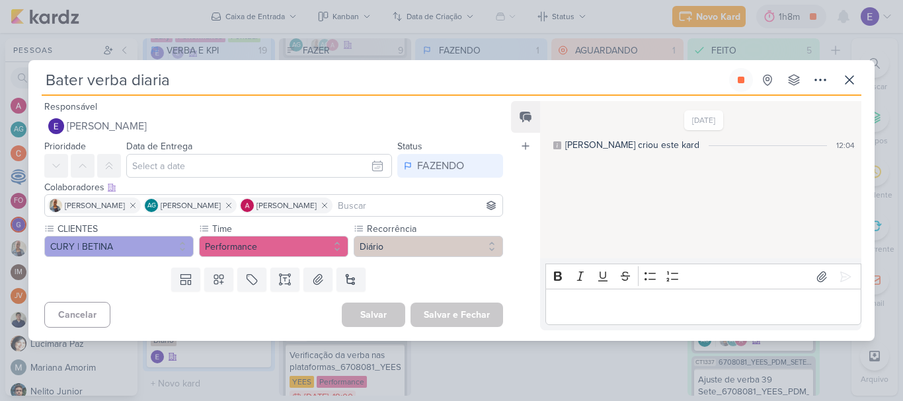
scroll to position [0, 0]
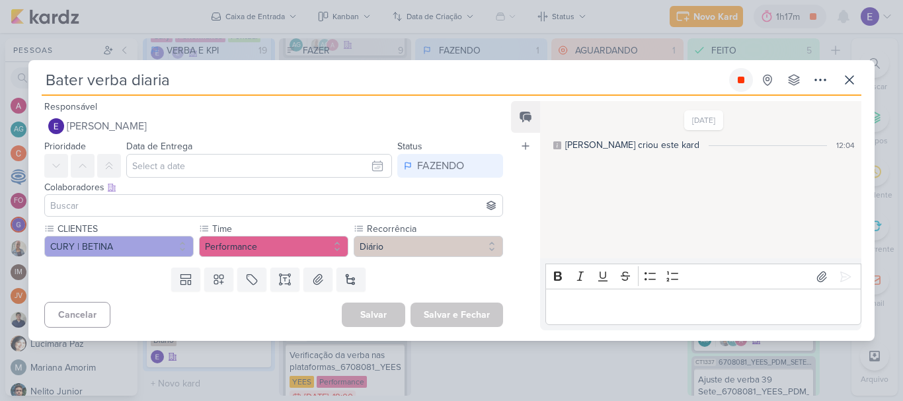
click at [737, 79] on icon at bounding box center [741, 80] width 11 height 11
click at [854, 81] on icon at bounding box center [850, 80] width 16 height 16
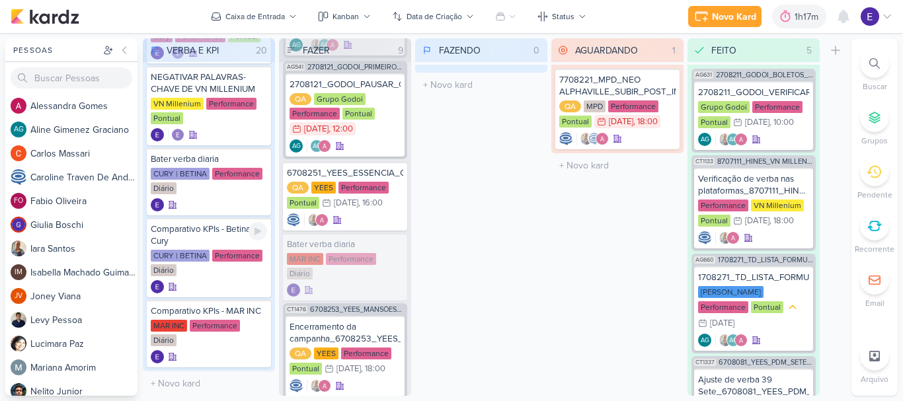
scroll to position [976, 0]
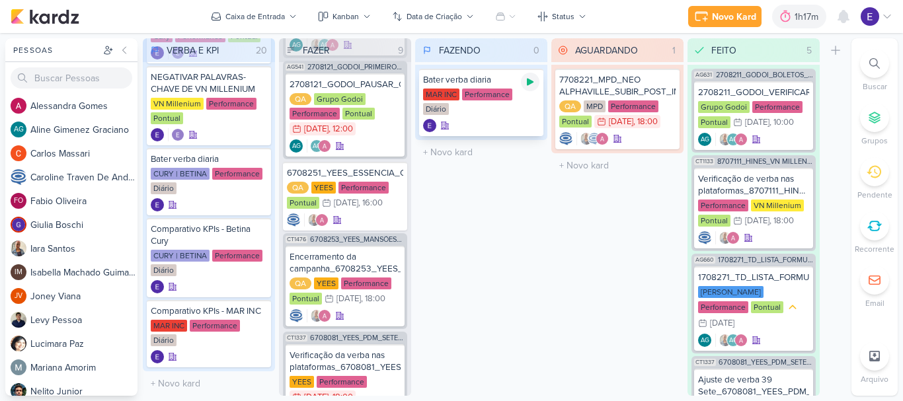
click at [532, 83] on icon at bounding box center [530, 82] width 7 height 7
